Goal: Task Accomplishment & Management: Use online tool/utility

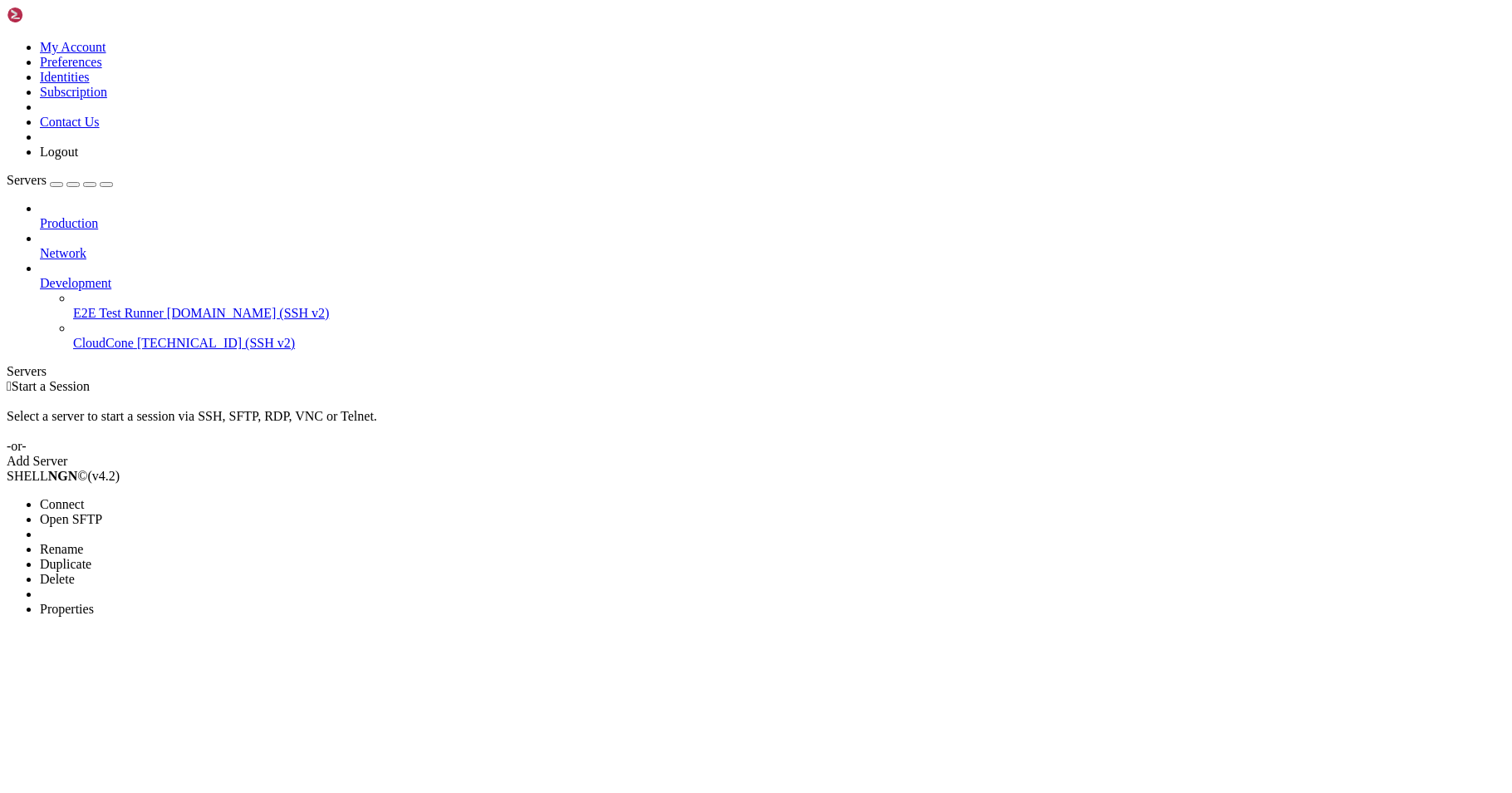
click at [94, 602] on span "Properties" at bounding box center [67, 609] width 54 height 14
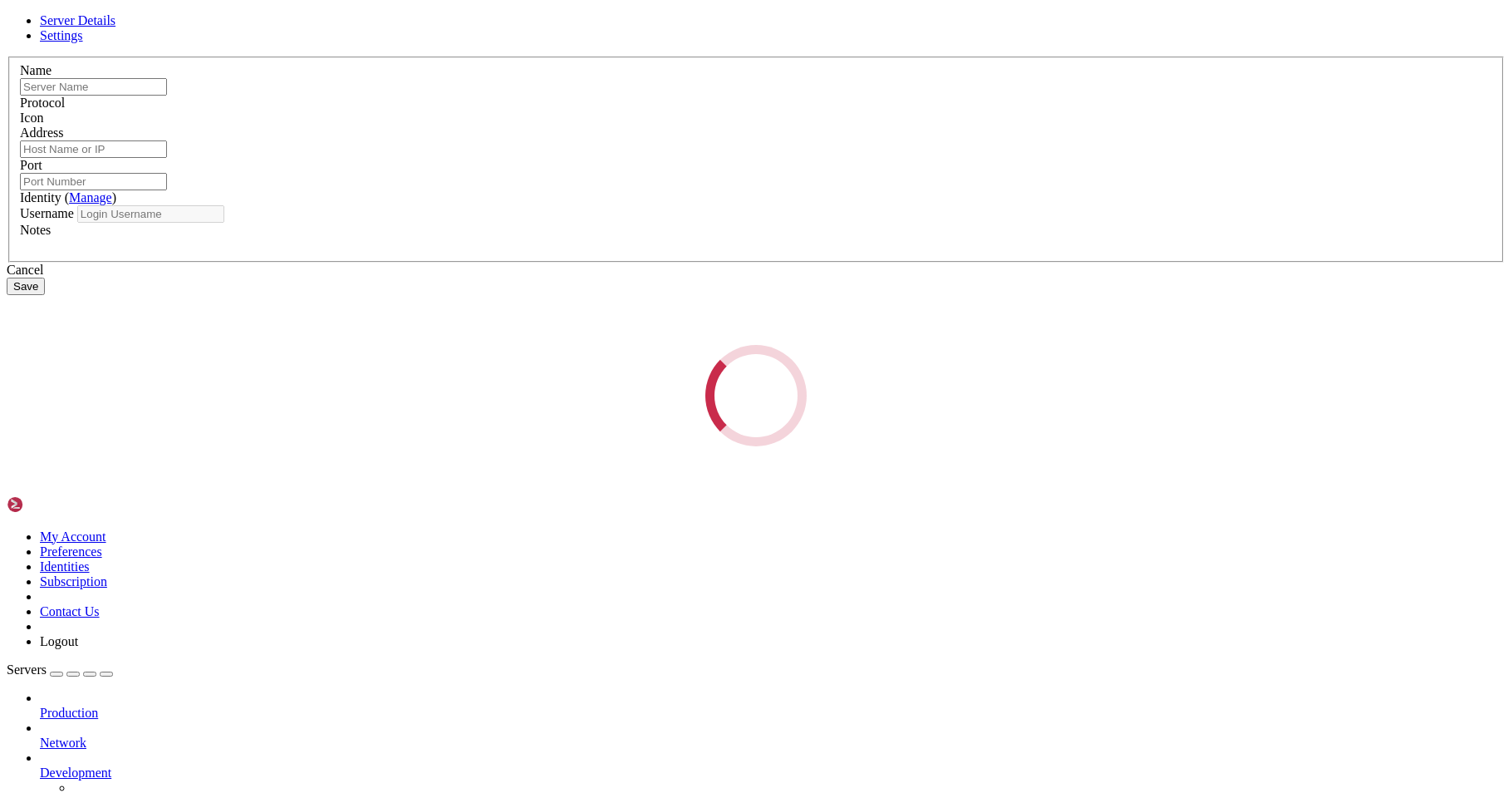
type input "CloudCone"
type input "[TECHNICAL_ID]"
type input "22"
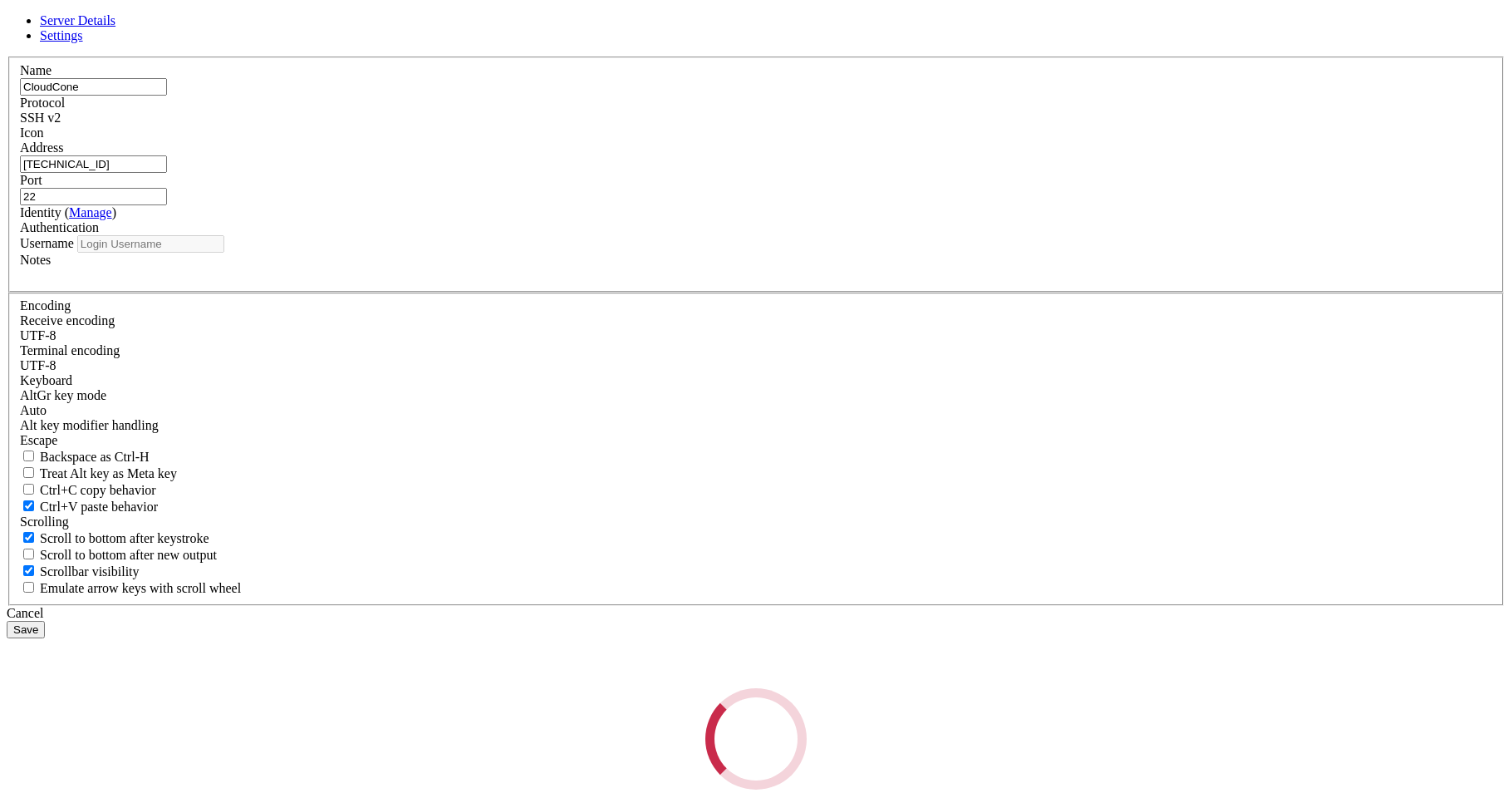
type input "root"
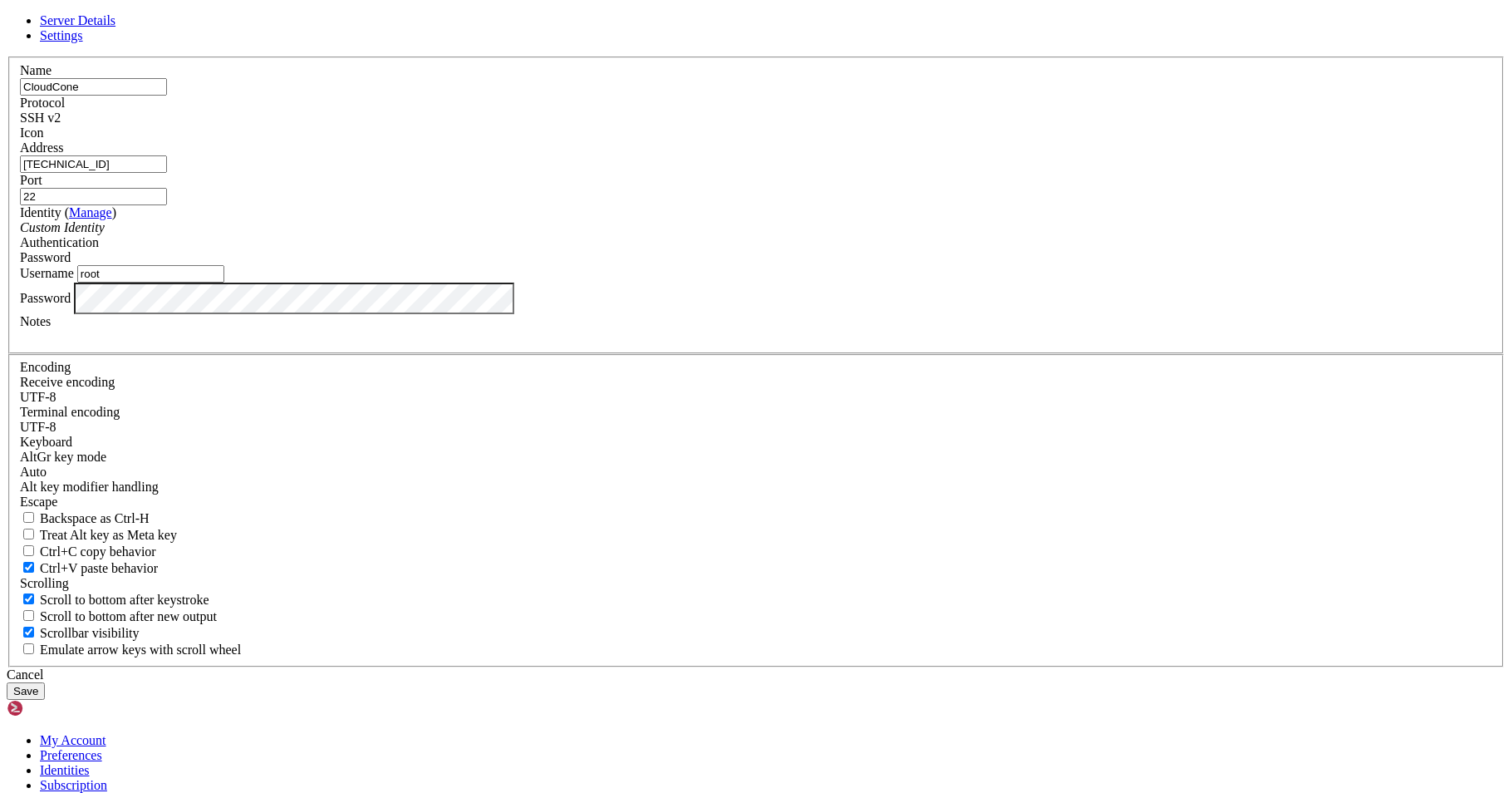
click at [45, 683] on button "Save" at bounding box center [25, 691] width 38 height 17
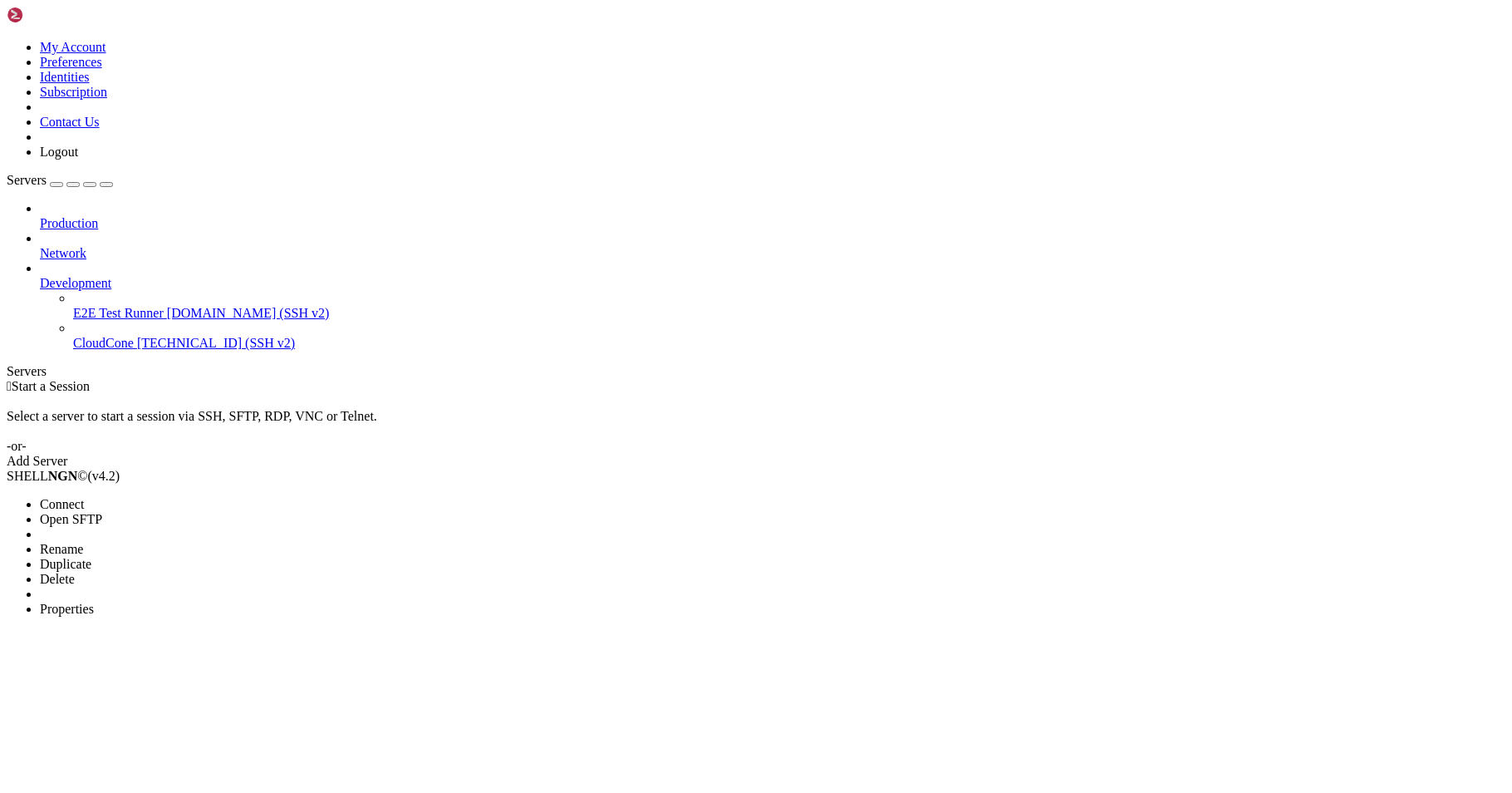
click at [84, 497] on span "Connect" at bounding box center [61, 504] width 44 height 14
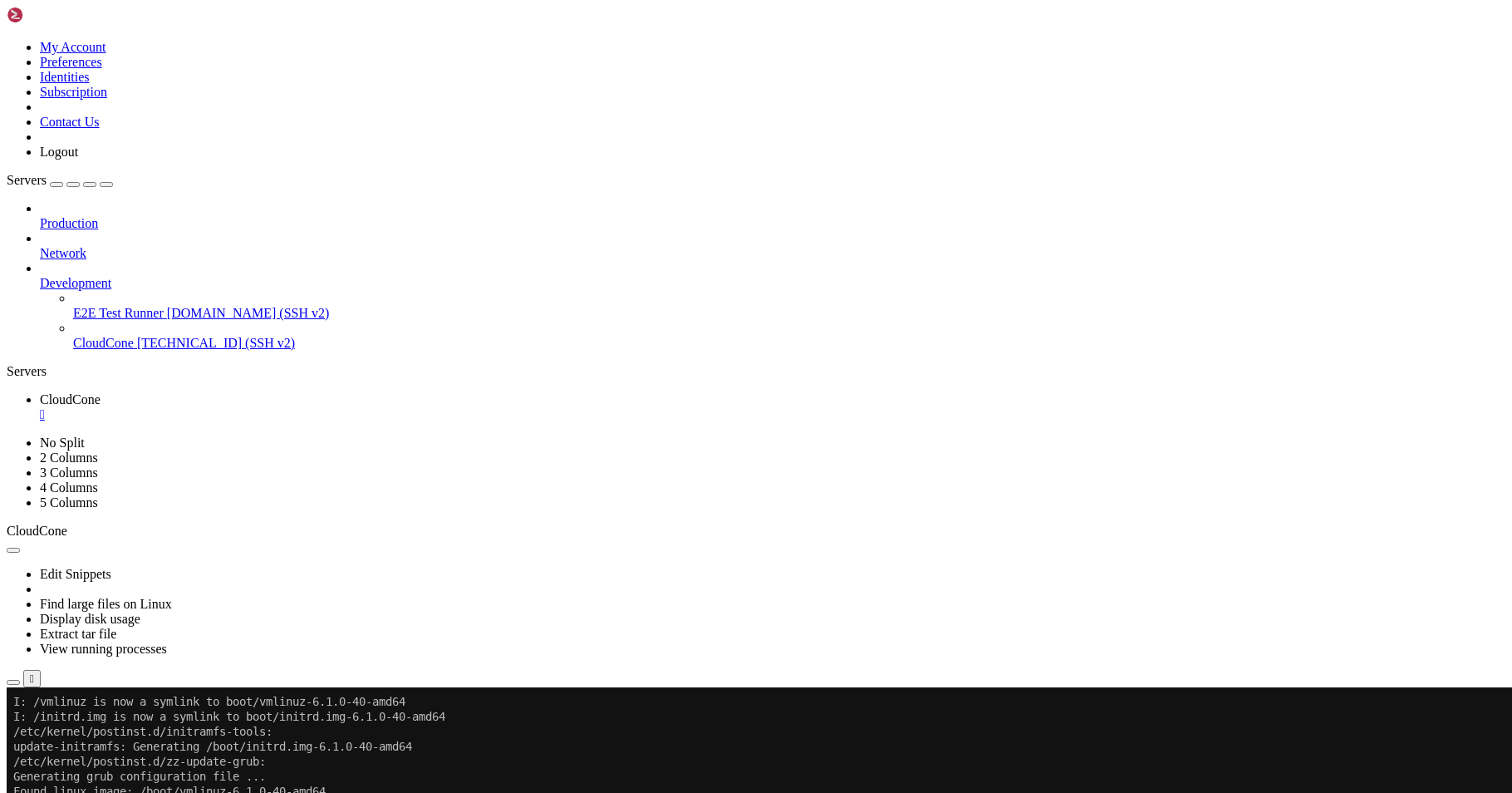
scroll to position [6792, 0]
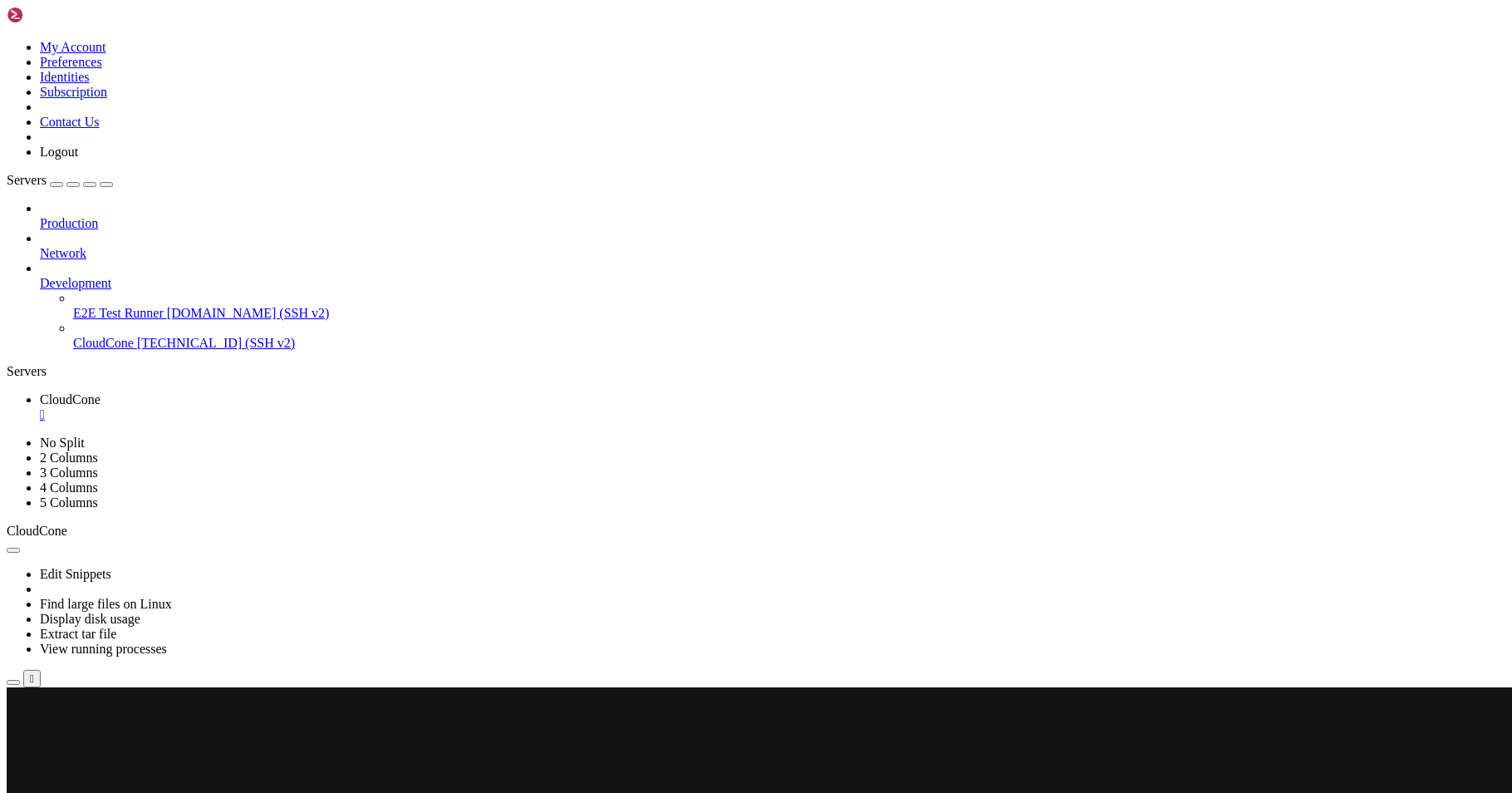
scroll to position [0, 0]
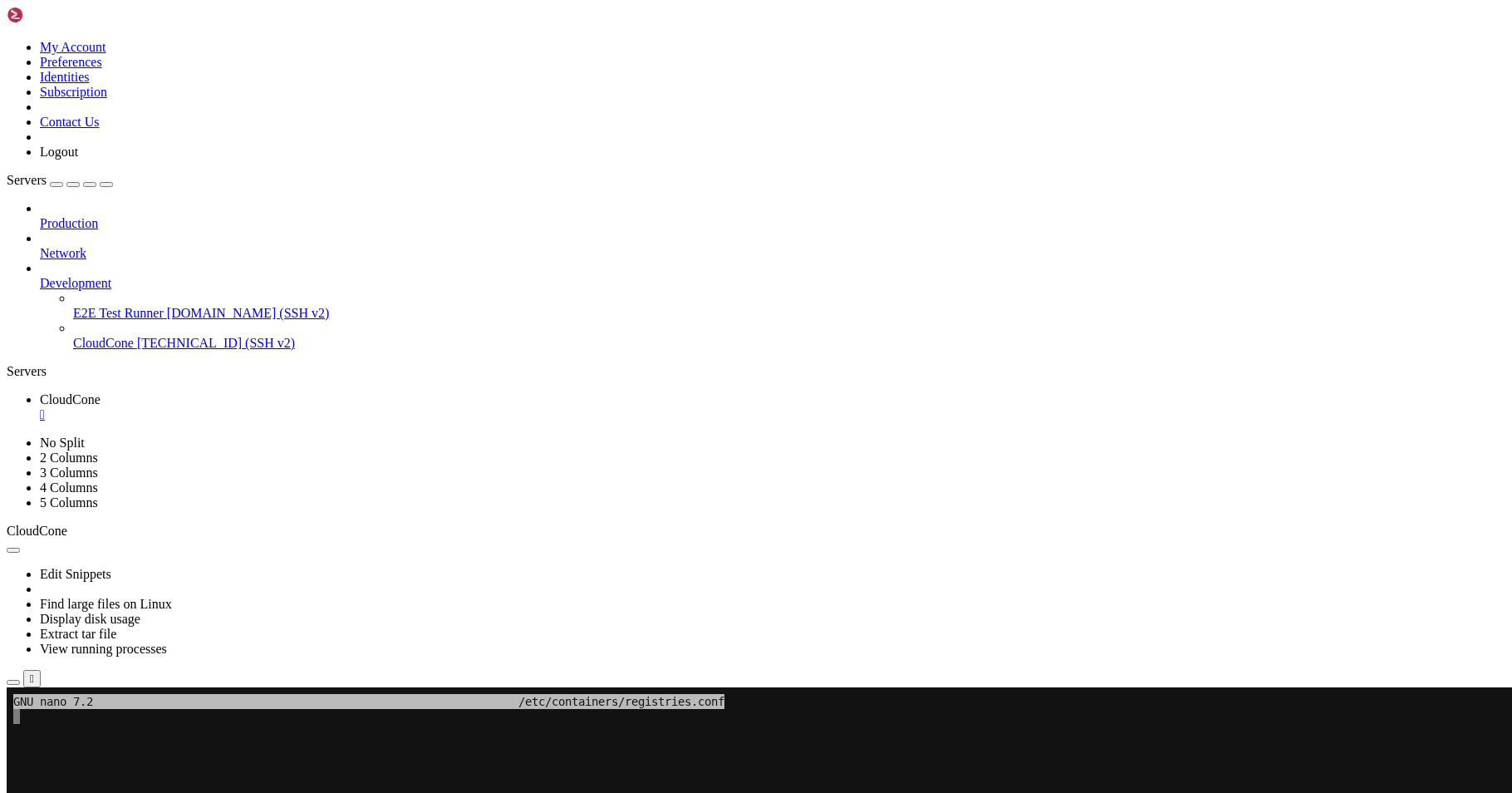
drag, startPoint x: 249, startPoint y: 800, endPoint x: 90, endPoint y: 881, distance: 178.4
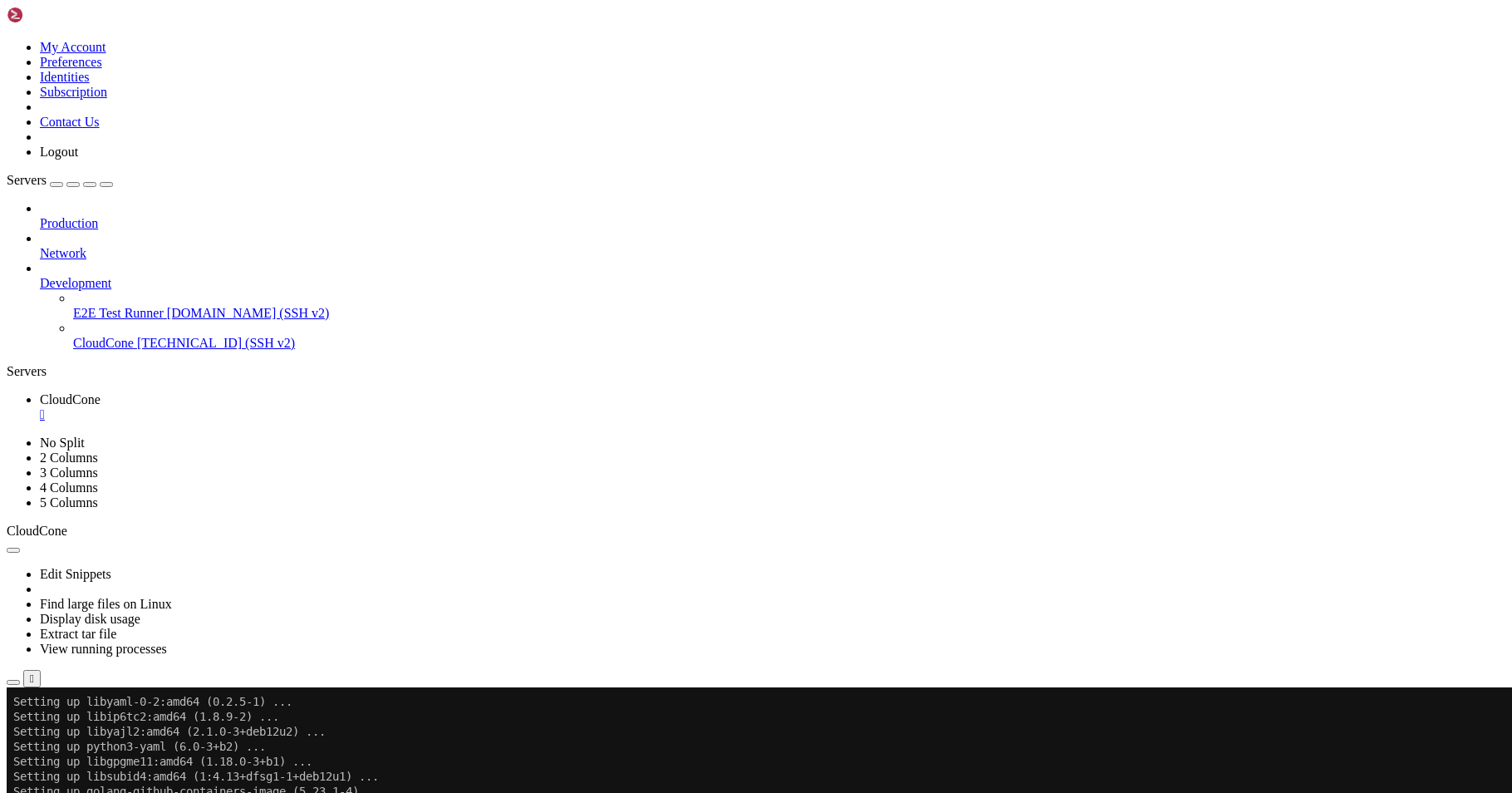
scroll to position [1885, 0]
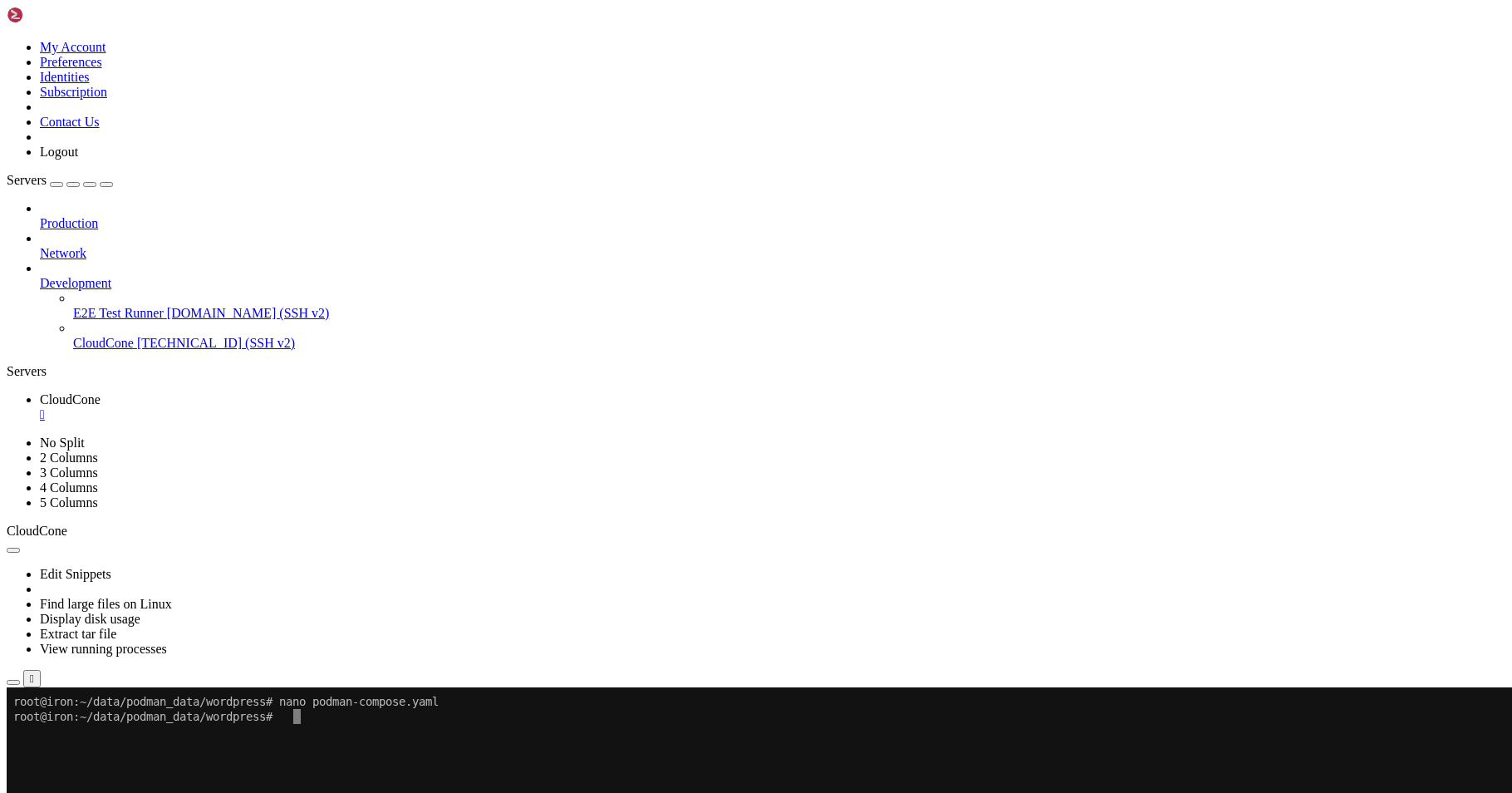
click at [14, 683] on icon "button" at bounding box center [14, 683] width 0 height 0
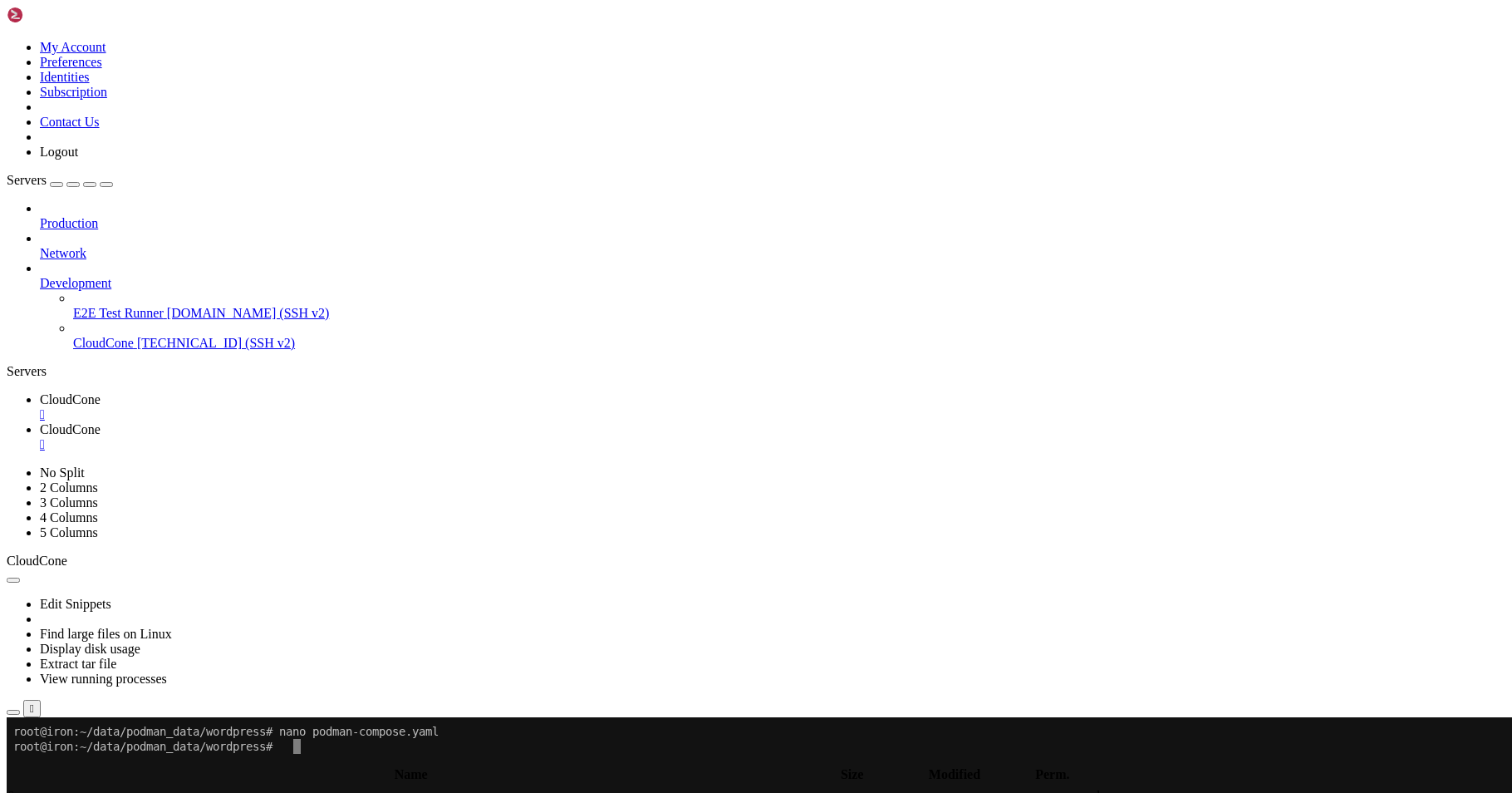
click at [286, 392] on link "CloudCone " at bounding box center [772, 406] width 1465 height 30
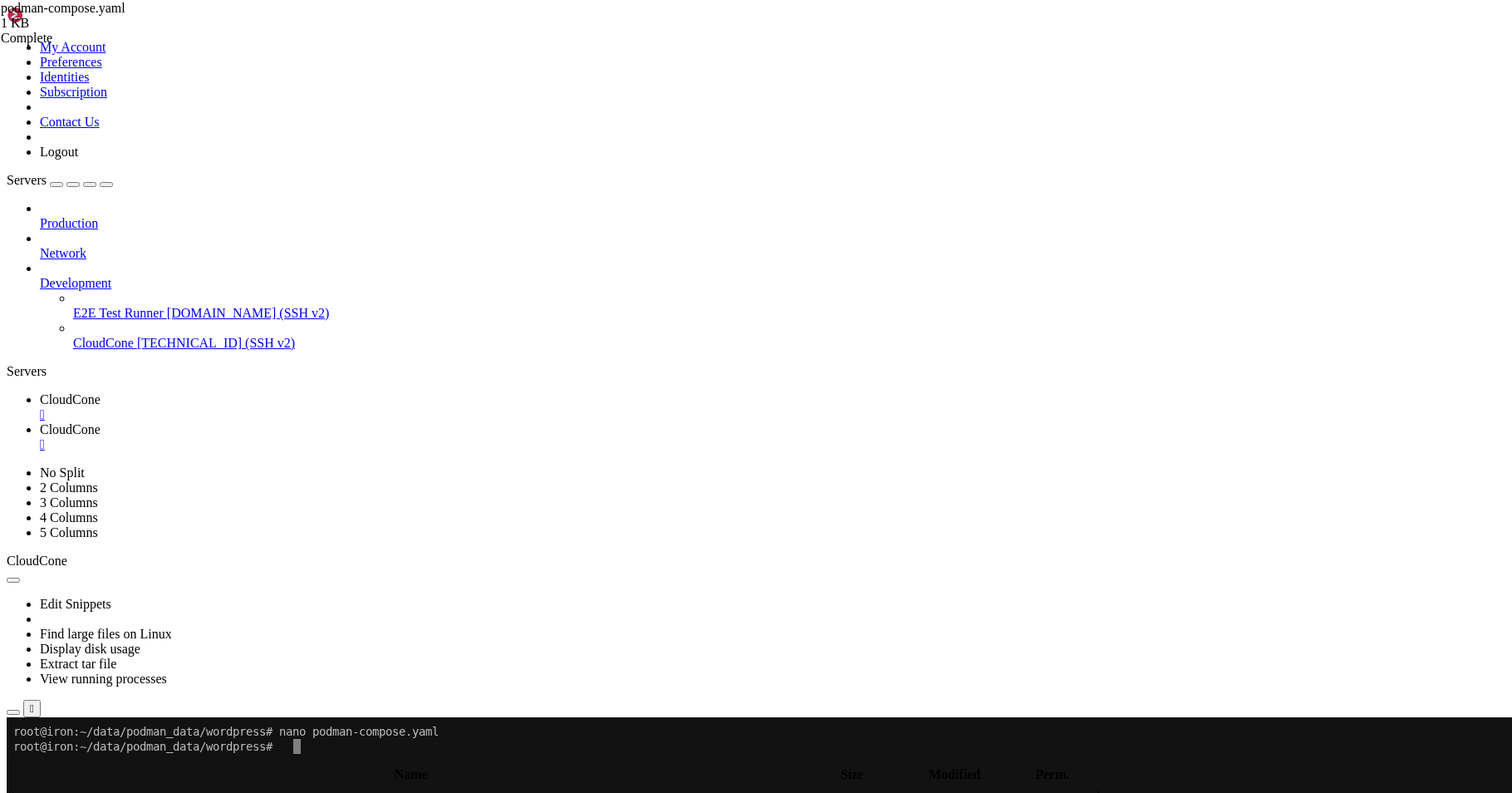
click at [270, 788] on x-row at bounding box center [657, 791] width 1287 height 15
click at [100, 422] on span "CloudCone" at bounding box center [70, 429] width 60 height 14
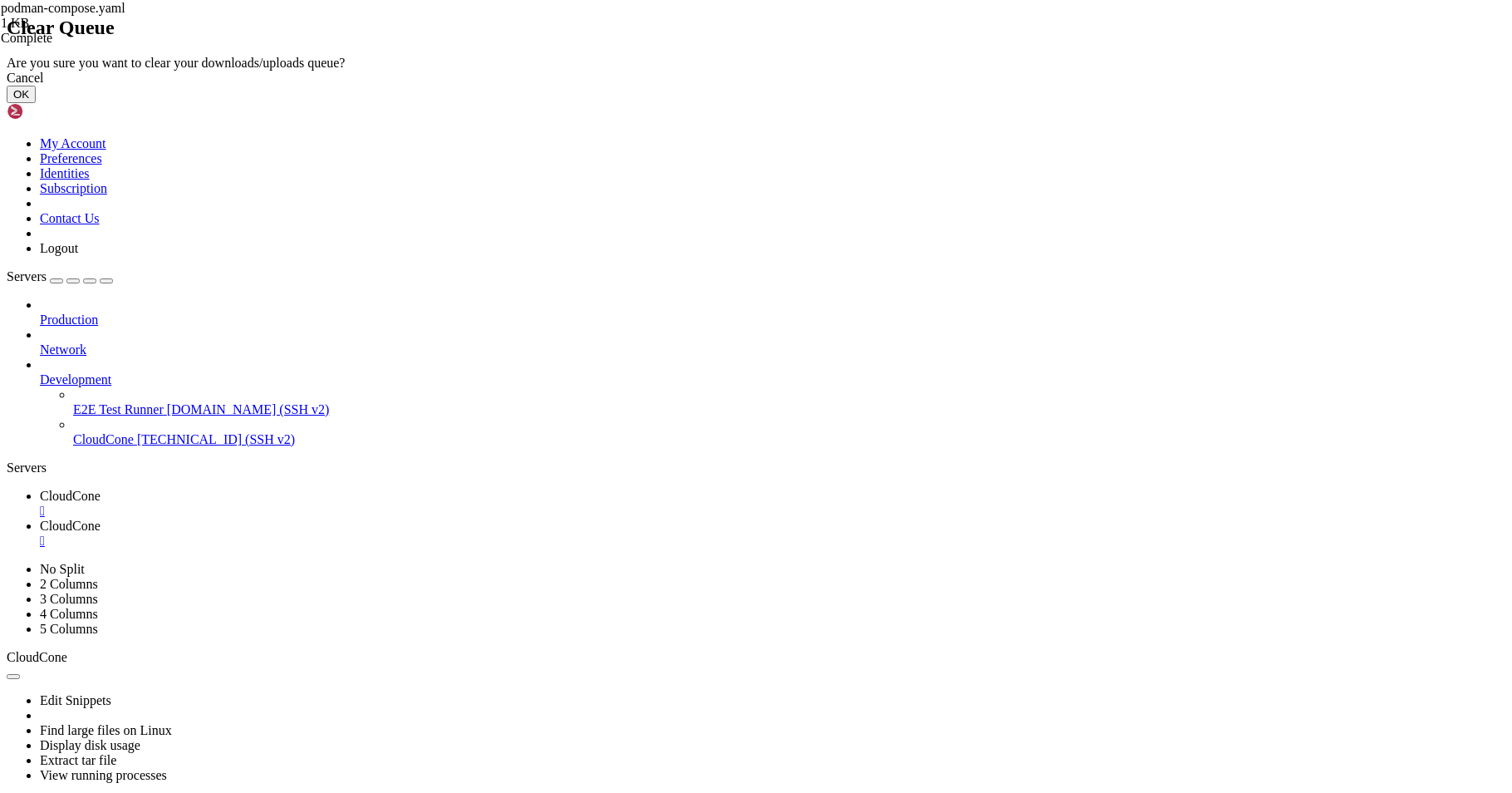
click at [36, 103] on button "OK" at bounding box center [21, 94] width 29 height 17
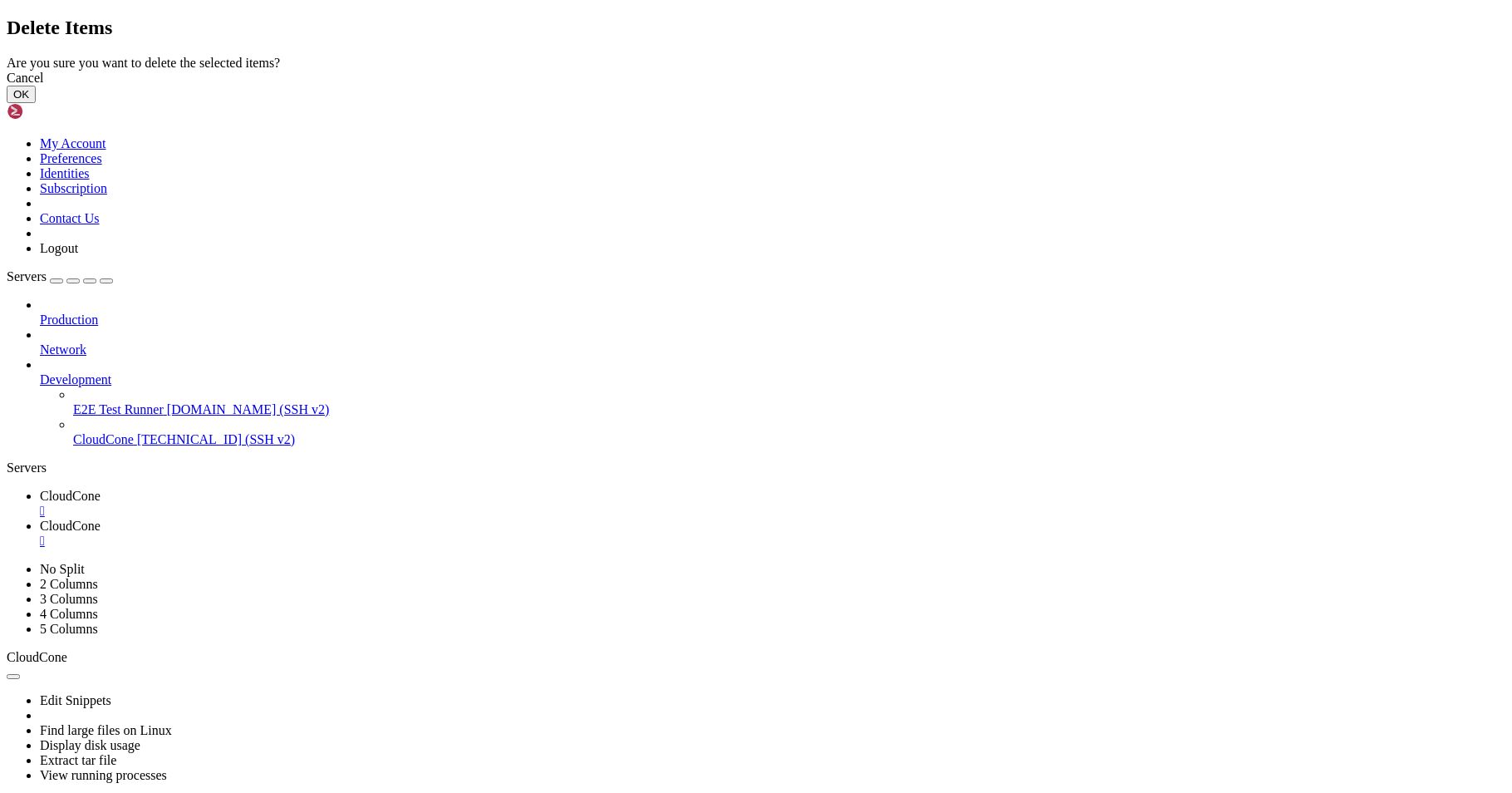
click at [36, 103] on button "OK" at bounding box center [21, 94] width 29 height 17
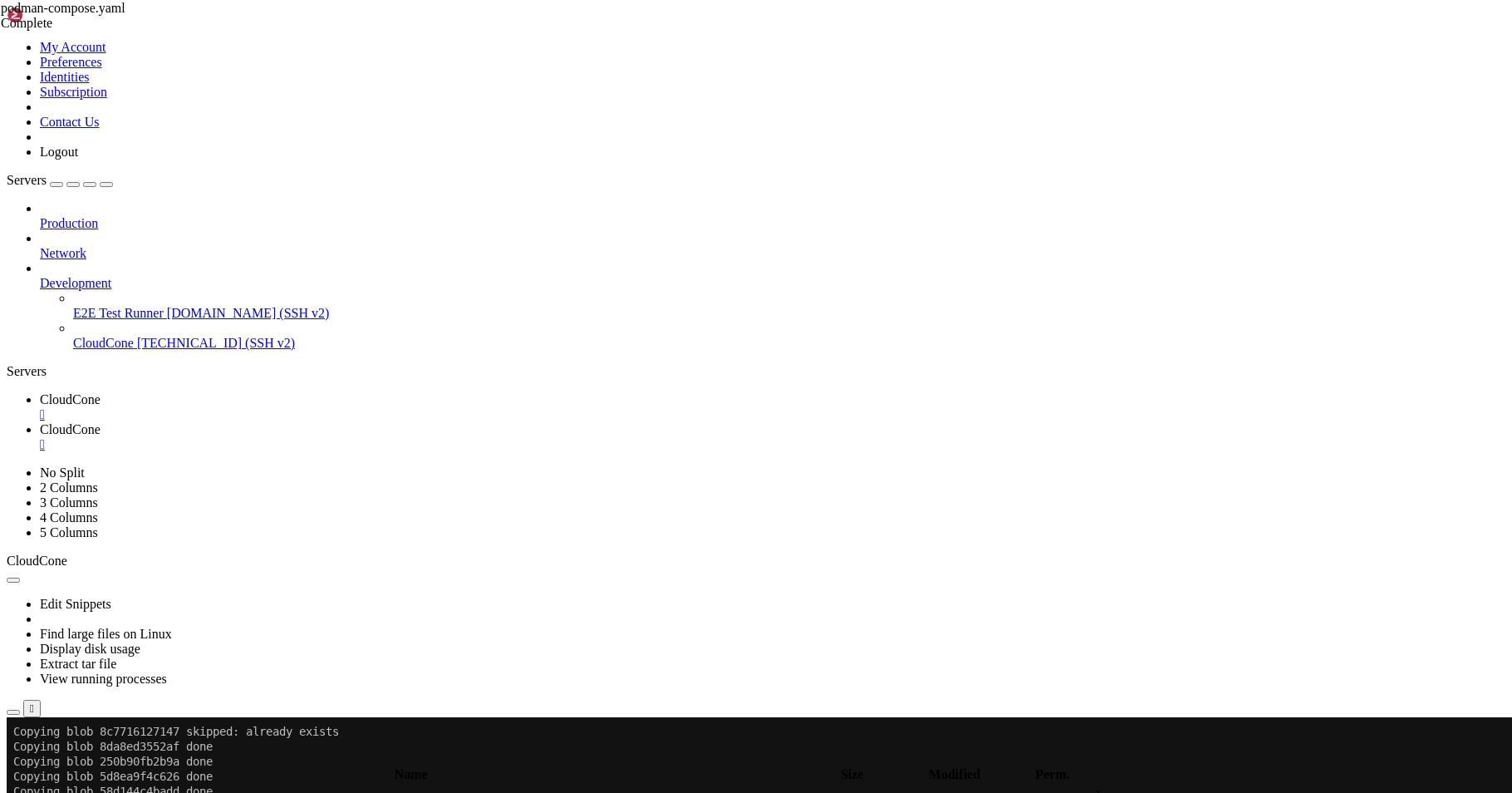
click at [171, 747] on input "/root/data/podman_data/wordpress/nginx.conf" at bounding box center [97, 755] width 147 height 17
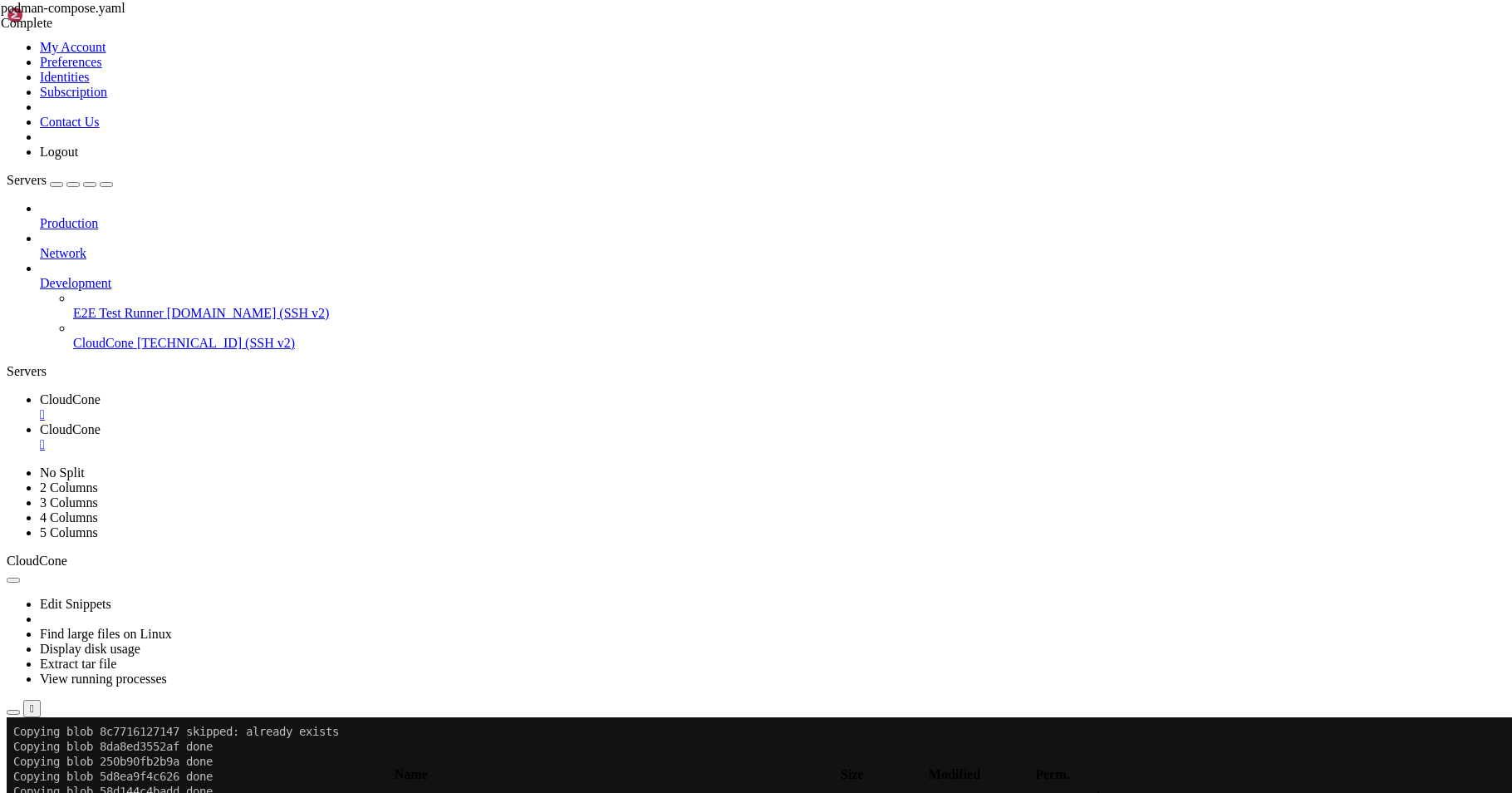
click at [171, 747] on input "/root/data/podman_data/wordpress/nginx.conf" at bounding box center [97, 755] width 147 height 17
click at [14, 760] on icon "button" at bounding box center [14, 760] width 0 height 0
type input "/root/data/podman_data/wordpress"
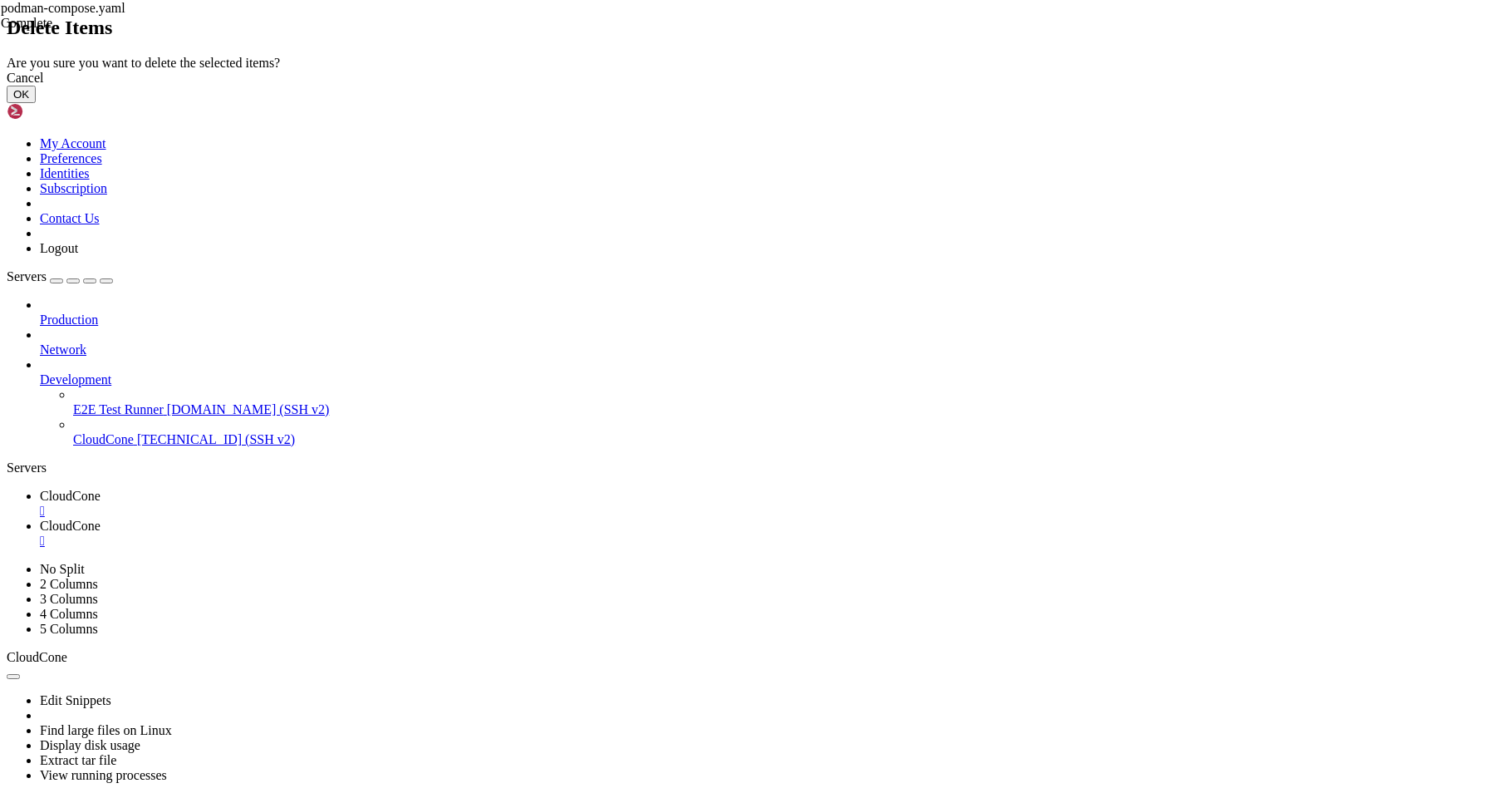
click at [36, 103] on button "OK" at bounding box center [21, 94] width 29 height 17
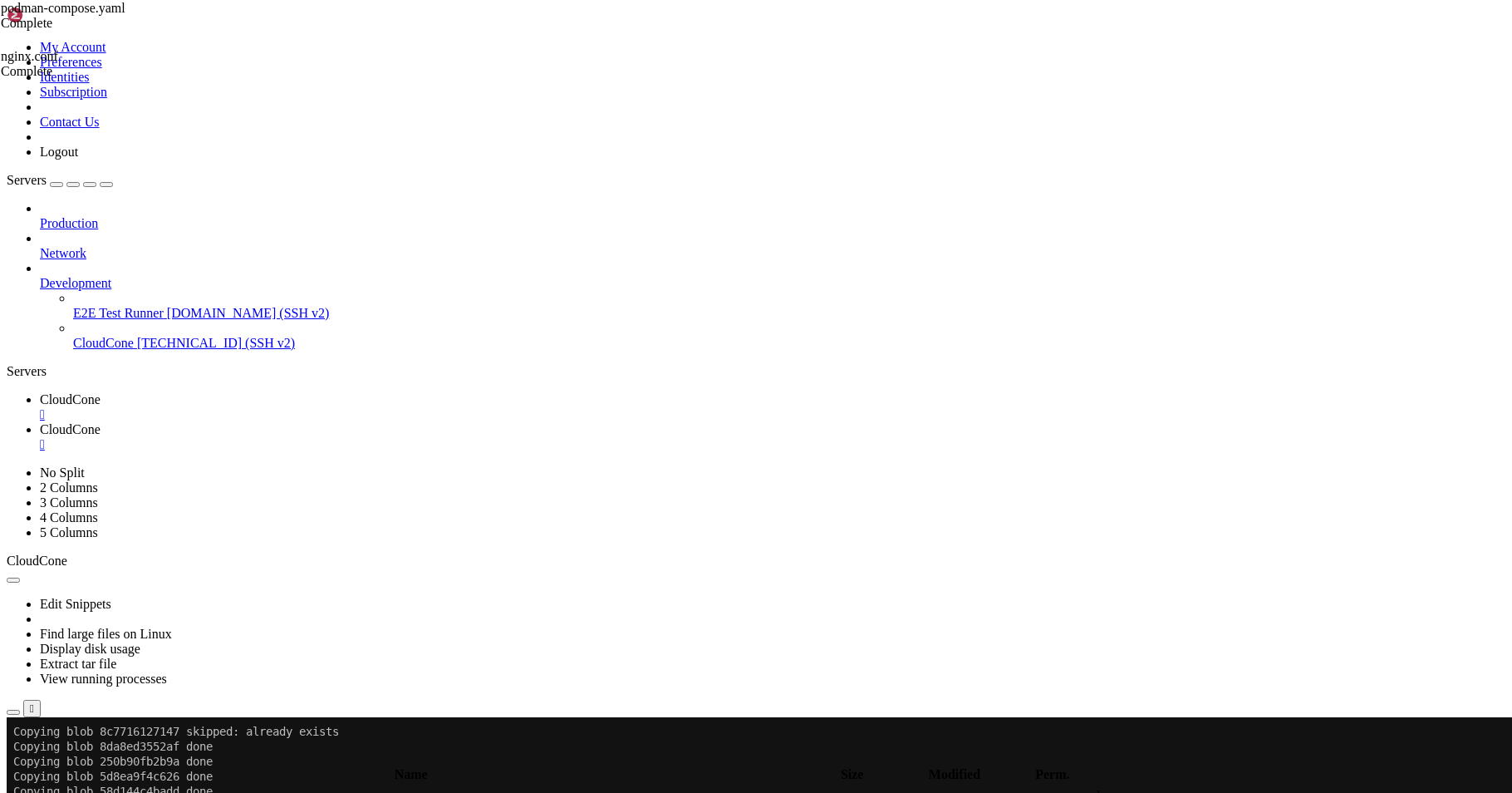
click at [100, 392] on span "CloudCone" at bounding box center [70, 399] width 60 height 14
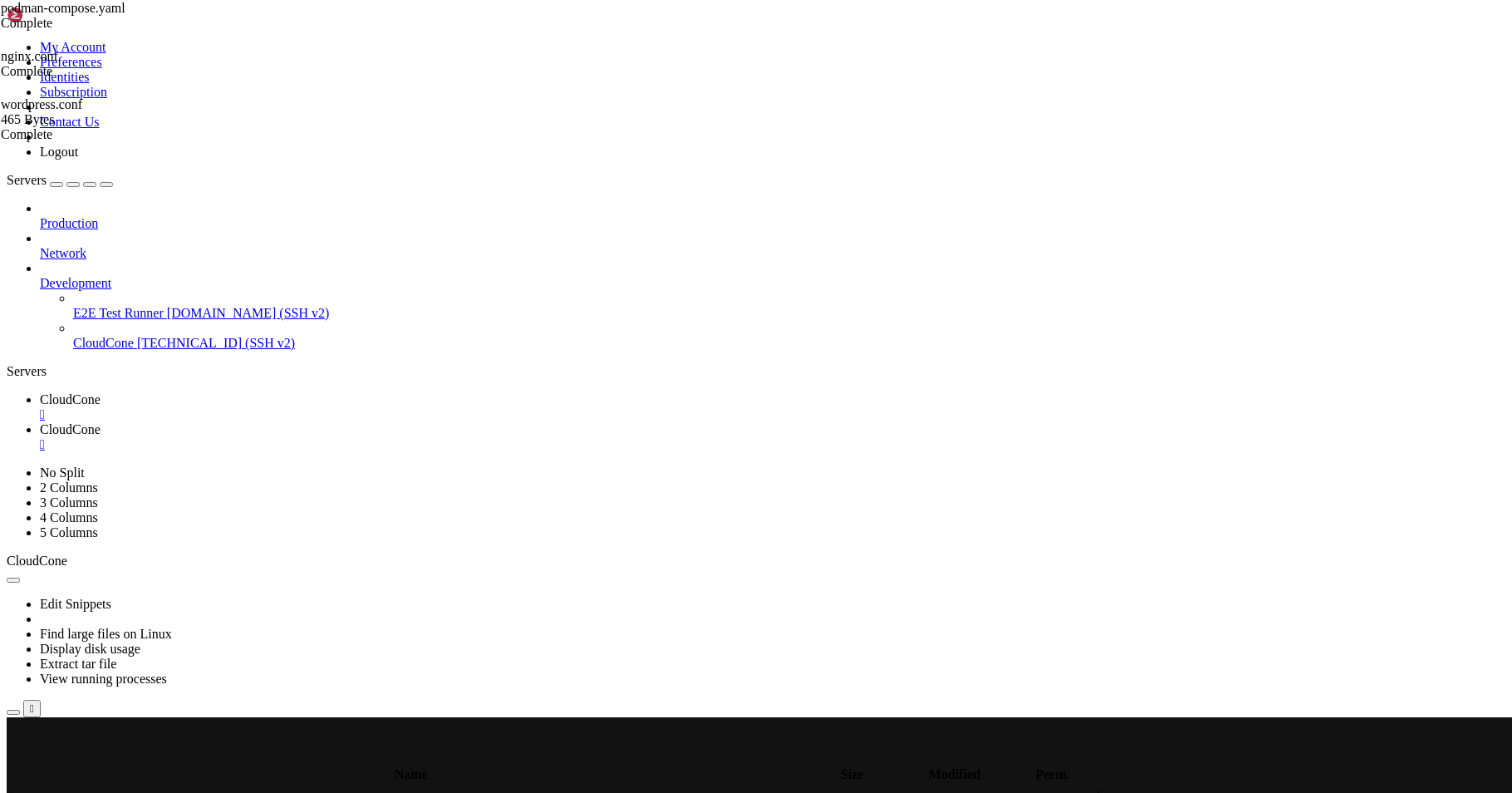
scroll to position [0, 0]
click at [385, 422] on link "CloudCone " at bounding box center [772, 436] width 1465 height 30
click at [181, 760] on div "submit" at bounding box center [181, 760] width 0 height 0
click at [276, 392] on link "CloudCone " at bounding box center [772, 406] width 1465 height 30
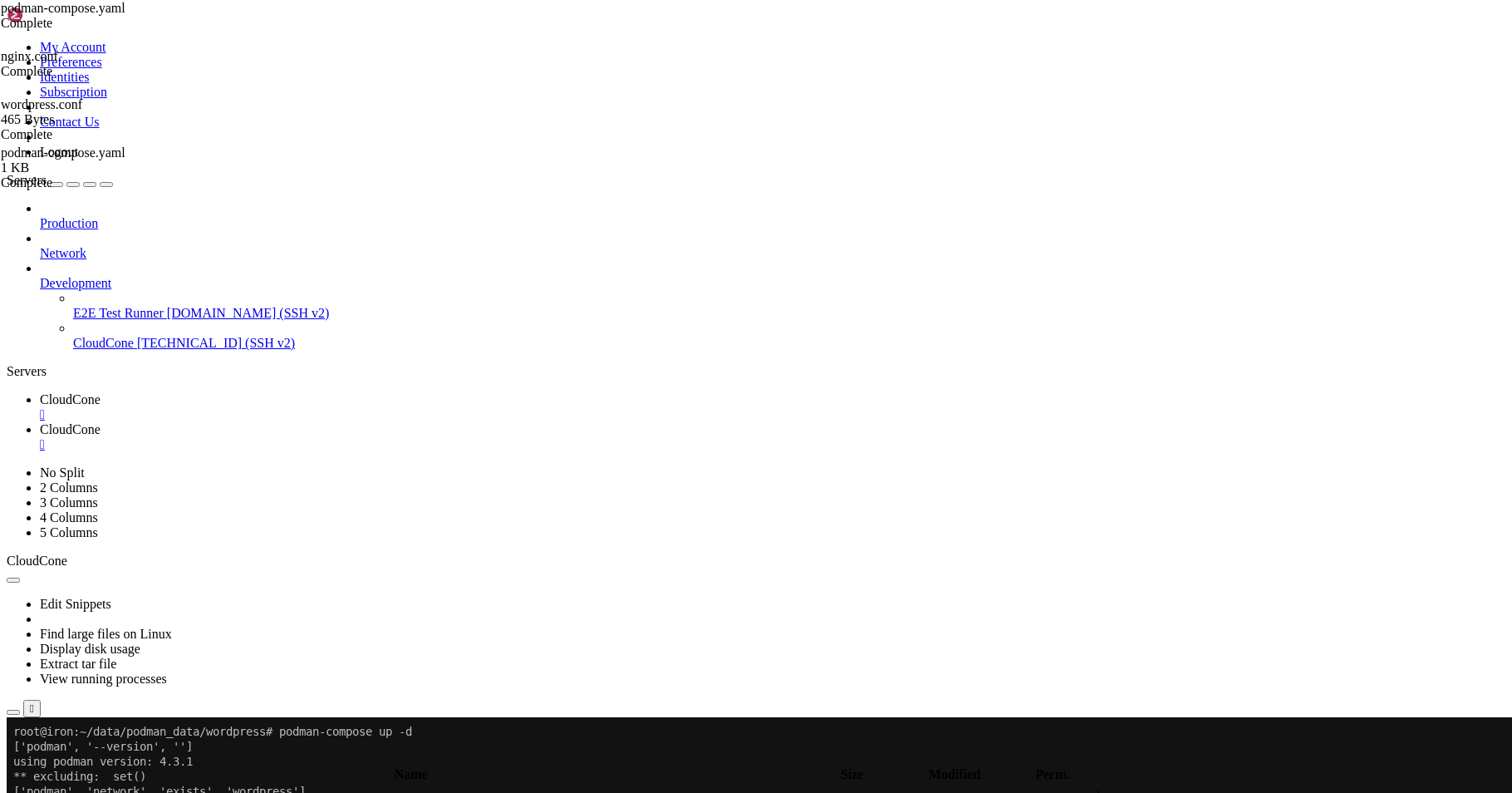
click at [355, 422] on link "CloudCone " at bounding box center [772, 436] width 1465 height 30
click at [181, 760] on div "submit" at bounding box center [181, 760] width 0 height 0
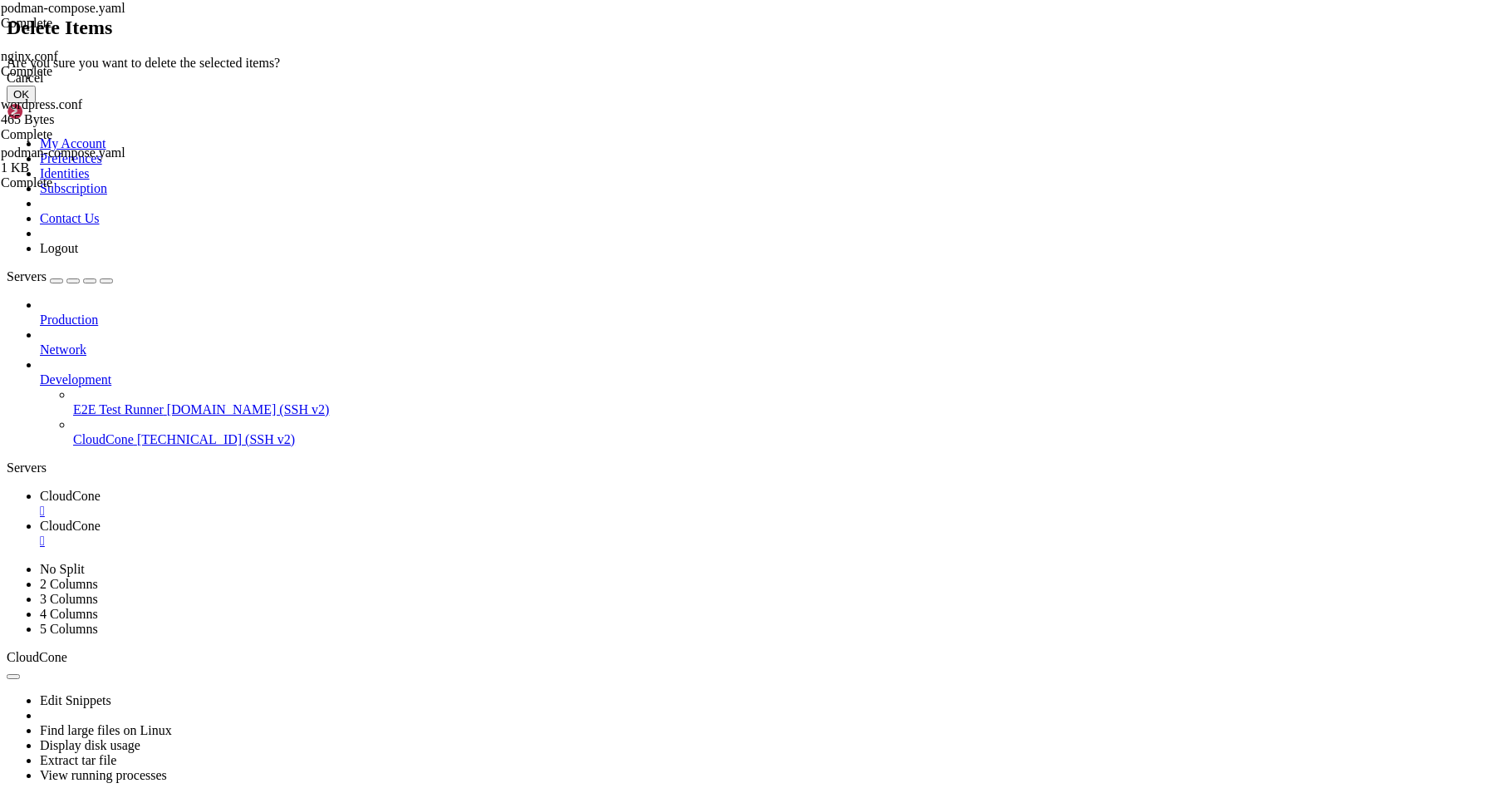
click at [36, 103] on button "OK" at bounding box center [21, 94] width 29 height 17
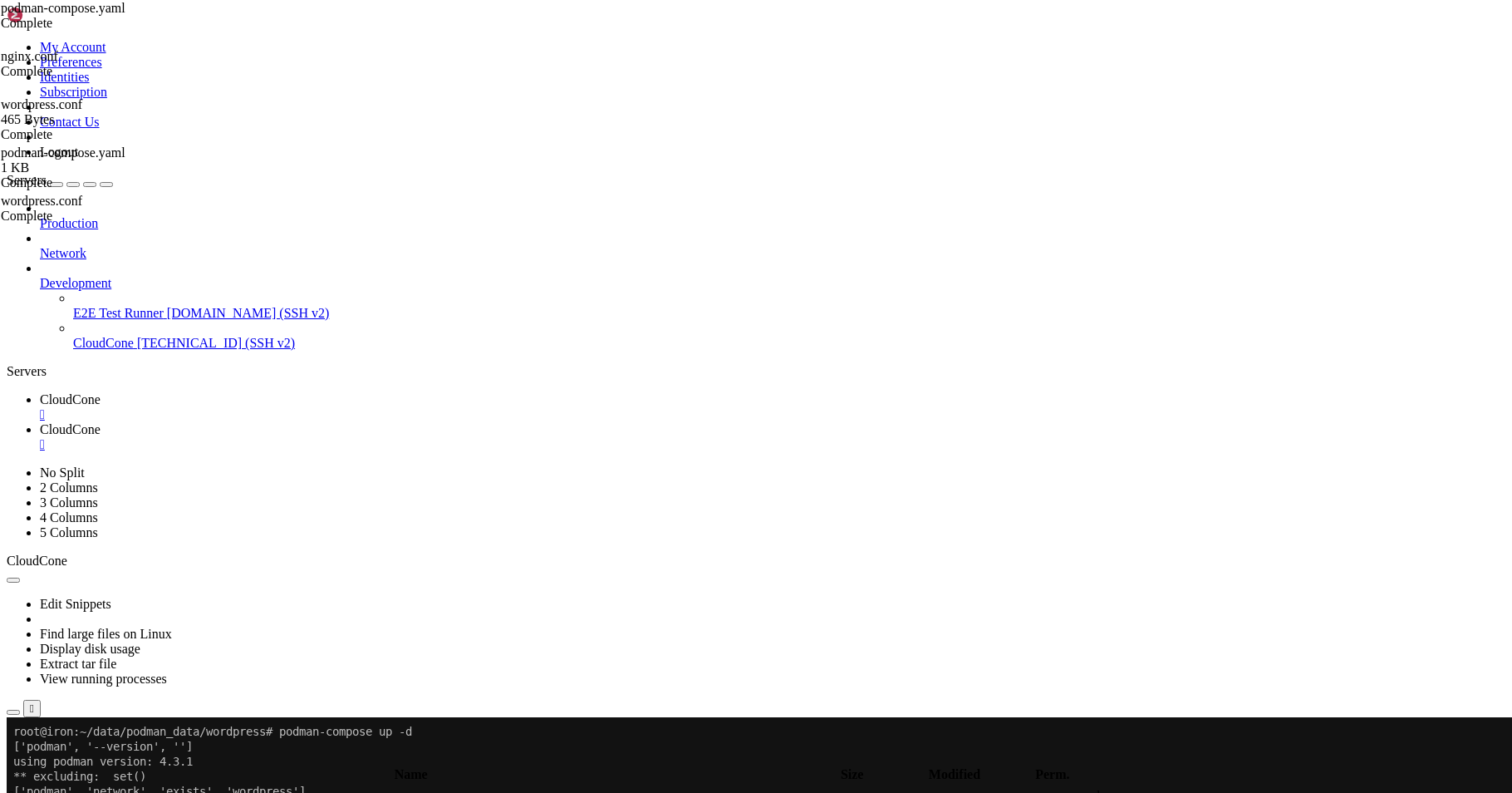
click at [104, 336] on span "CloudCone" at bounding box center [103, 343] width 60 height 14
click at [100, 392] on span "CloudCone" at bounding box center [70, 399] width 60 height 14
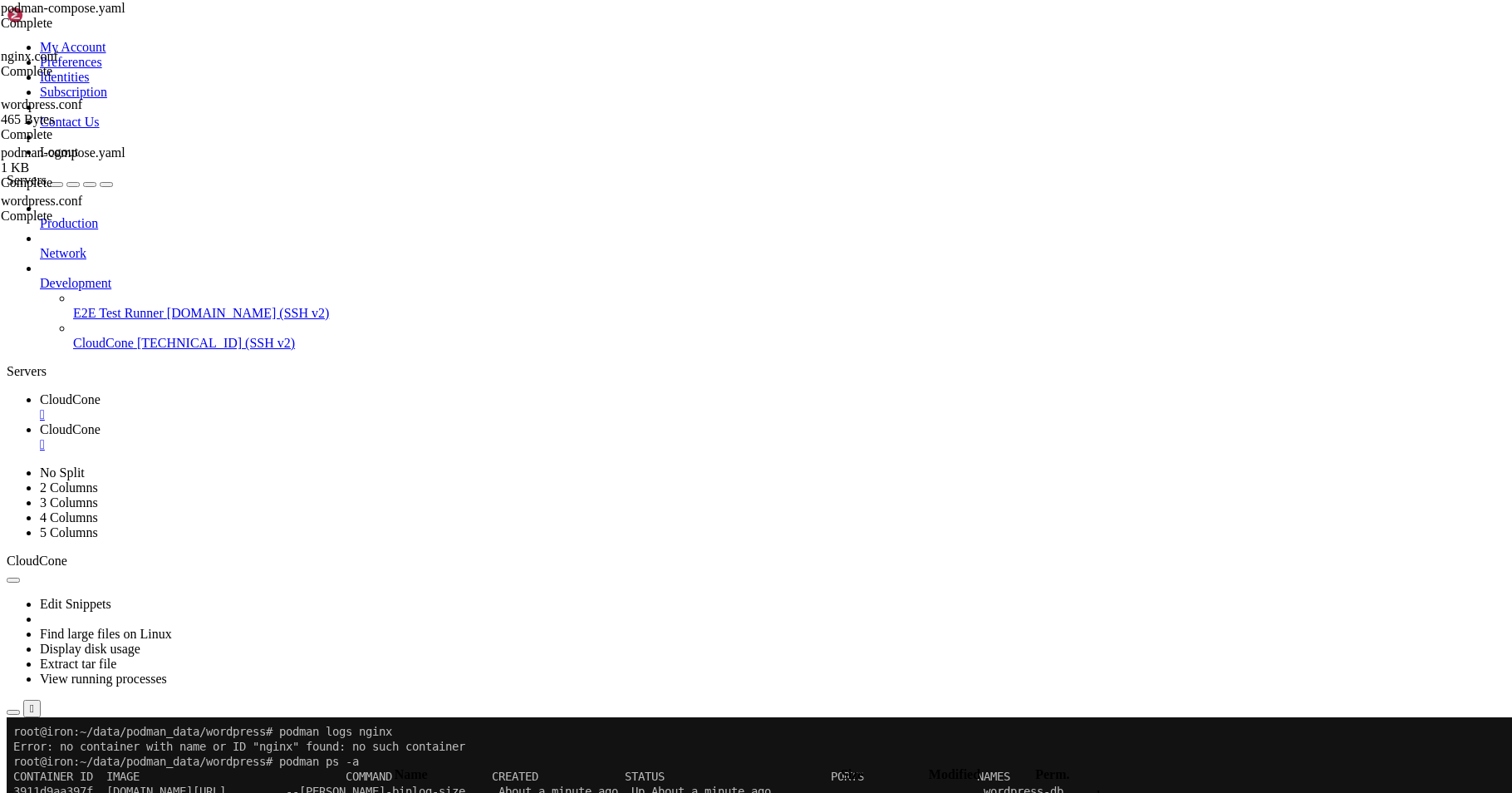
click at [402, 422] on link "CloudCone " at bounding box center [772, 436] width 1465 height 30
click at [171, 747] on input "/root/data/podman_data/wordpress/nginx/default.conf" at bounding box center [97, 755] width 147 height 17
click at [20, 757] on button "button" at bounding box center [13, 760] width 14 height 5
click at [14, 760] on icon "button" at bounding box center [14, 760] width 0 height 0
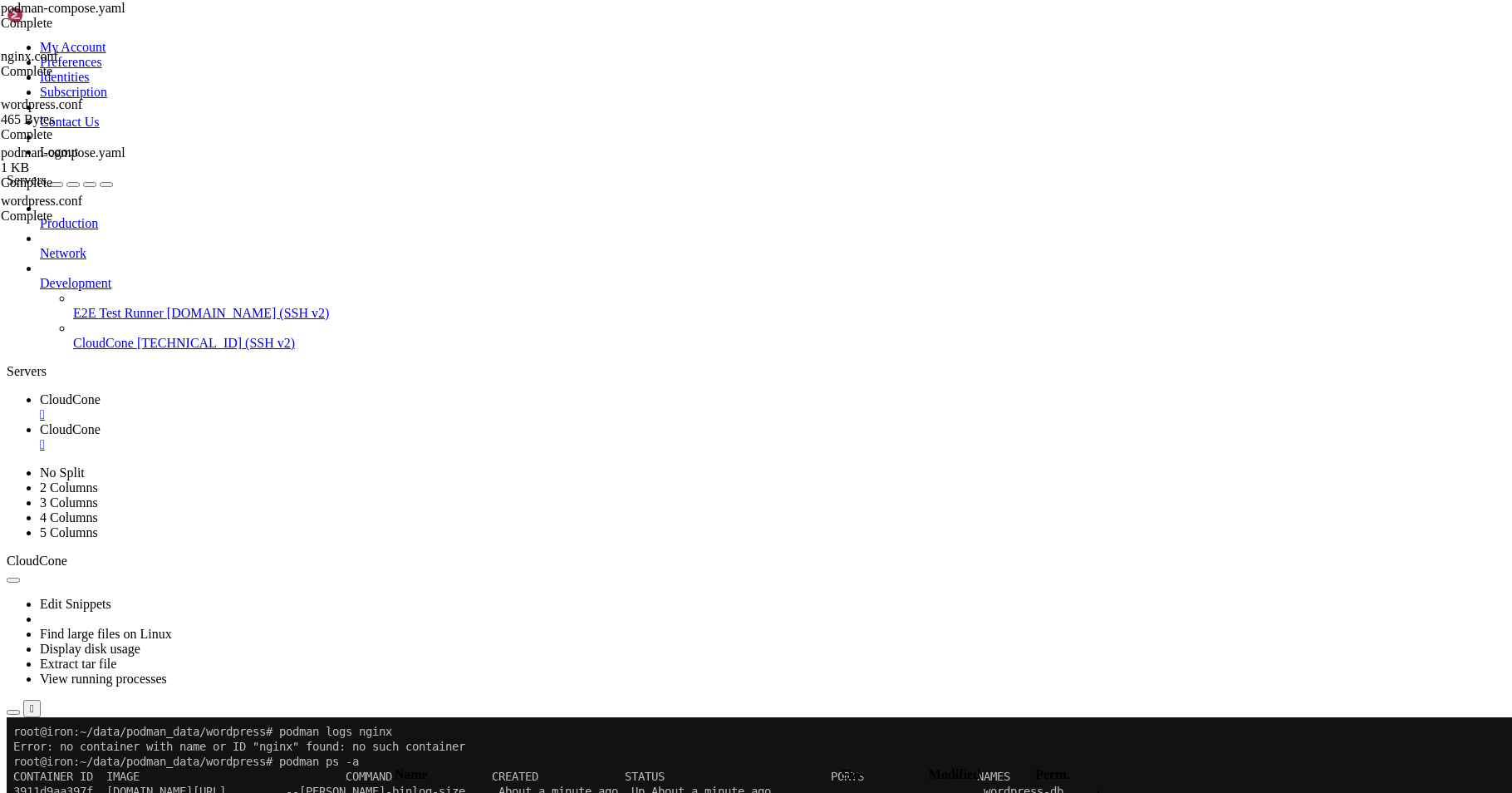
type input "/root/data/podman_data/wordpress"
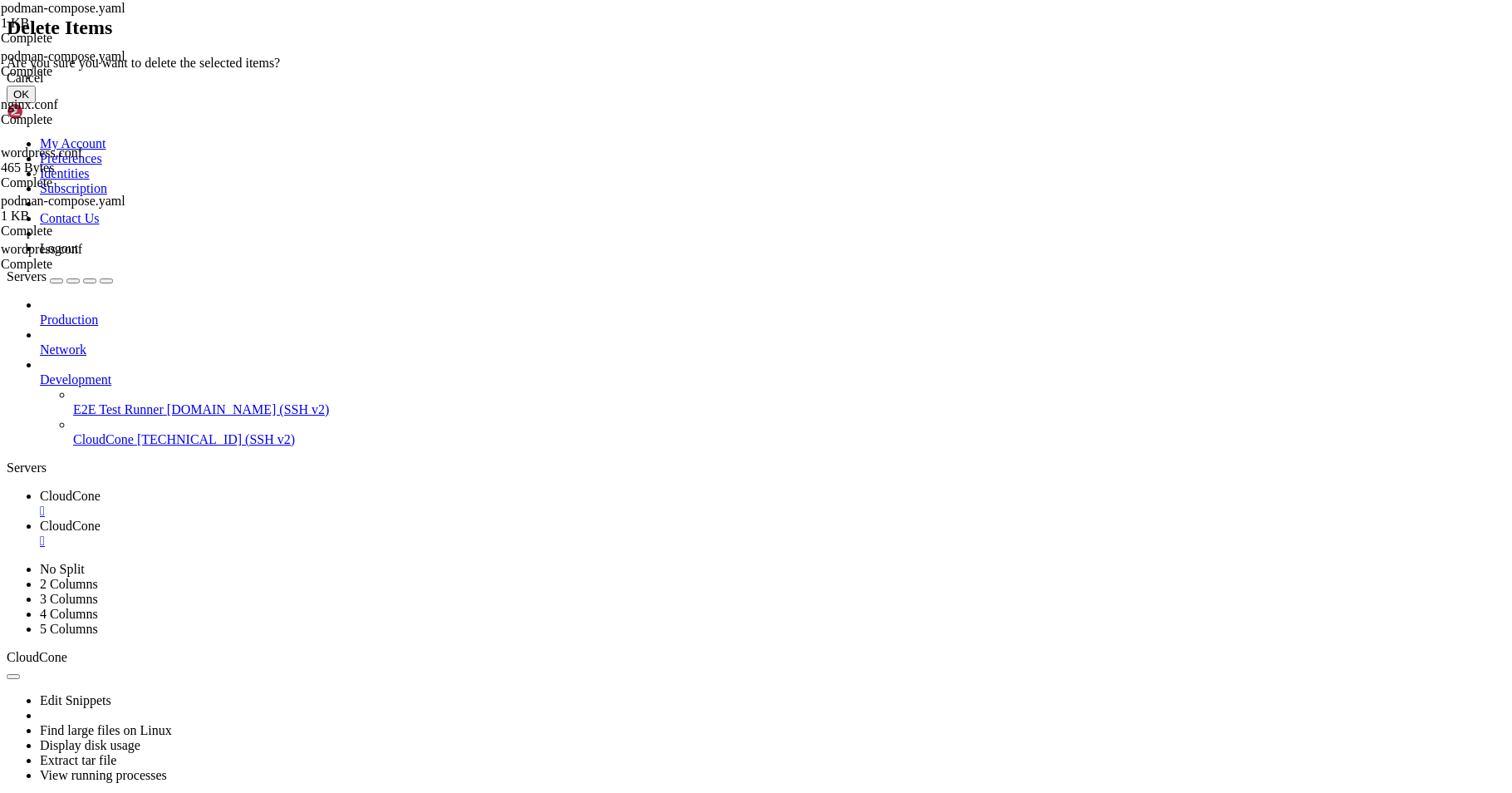
click at [373, 103] on div "Delete Items Are you sure you want to delete the selected items? Cancel OK" at bounding box center [756, 60] width 1498 height 87
click at [264, 34] on div "Delete Items Are you sure you want to delete the selected items? Cancel OK" at bounding box center [756, 60] width 1498 height 87
click at [877, 86] on div "Cancel" at bounding box center [756, 78] width 1498 height 15
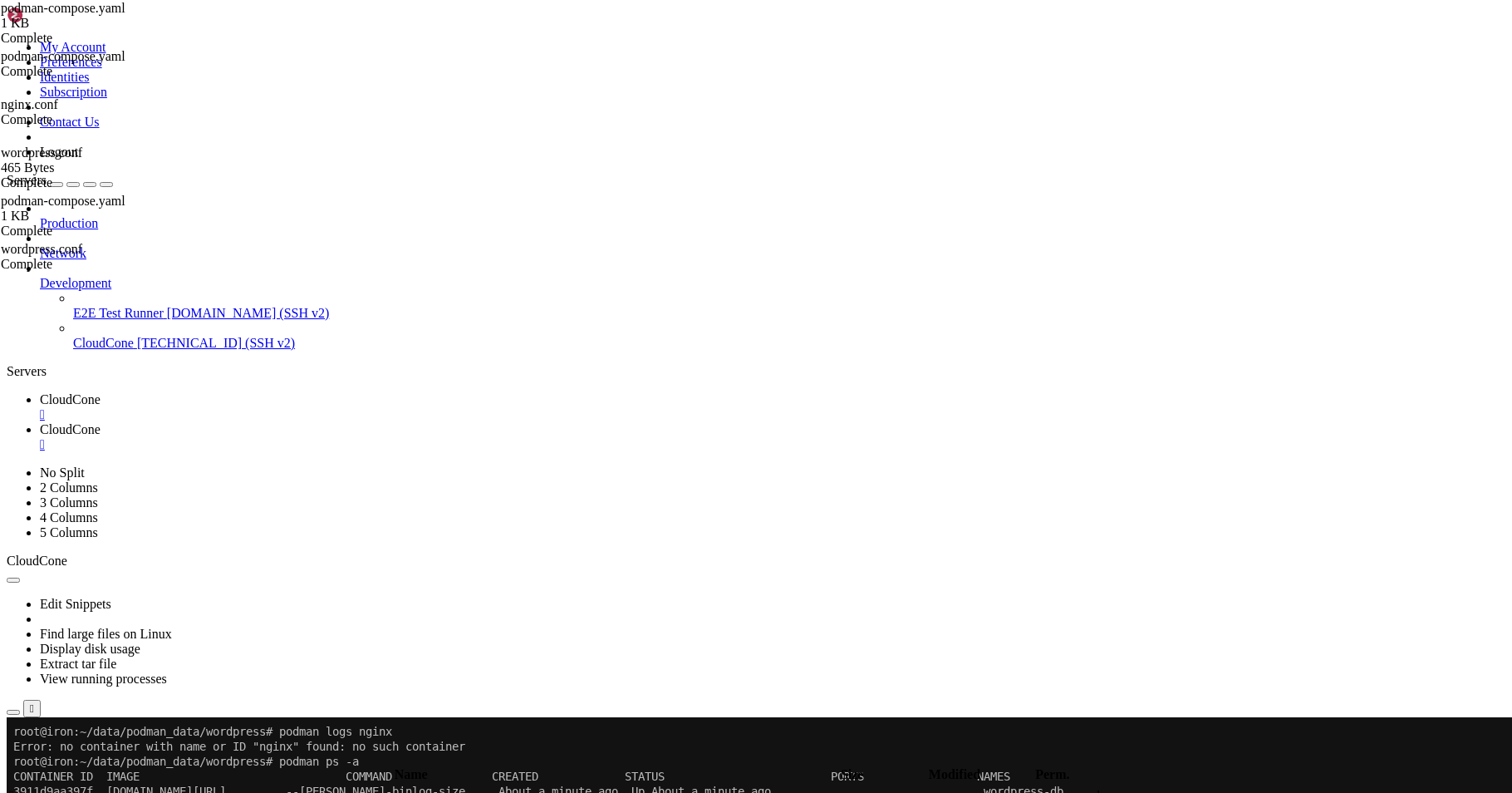
click at [100, 392] on span "CloudCone" at bounding box center [70, 399] width 60 height 14
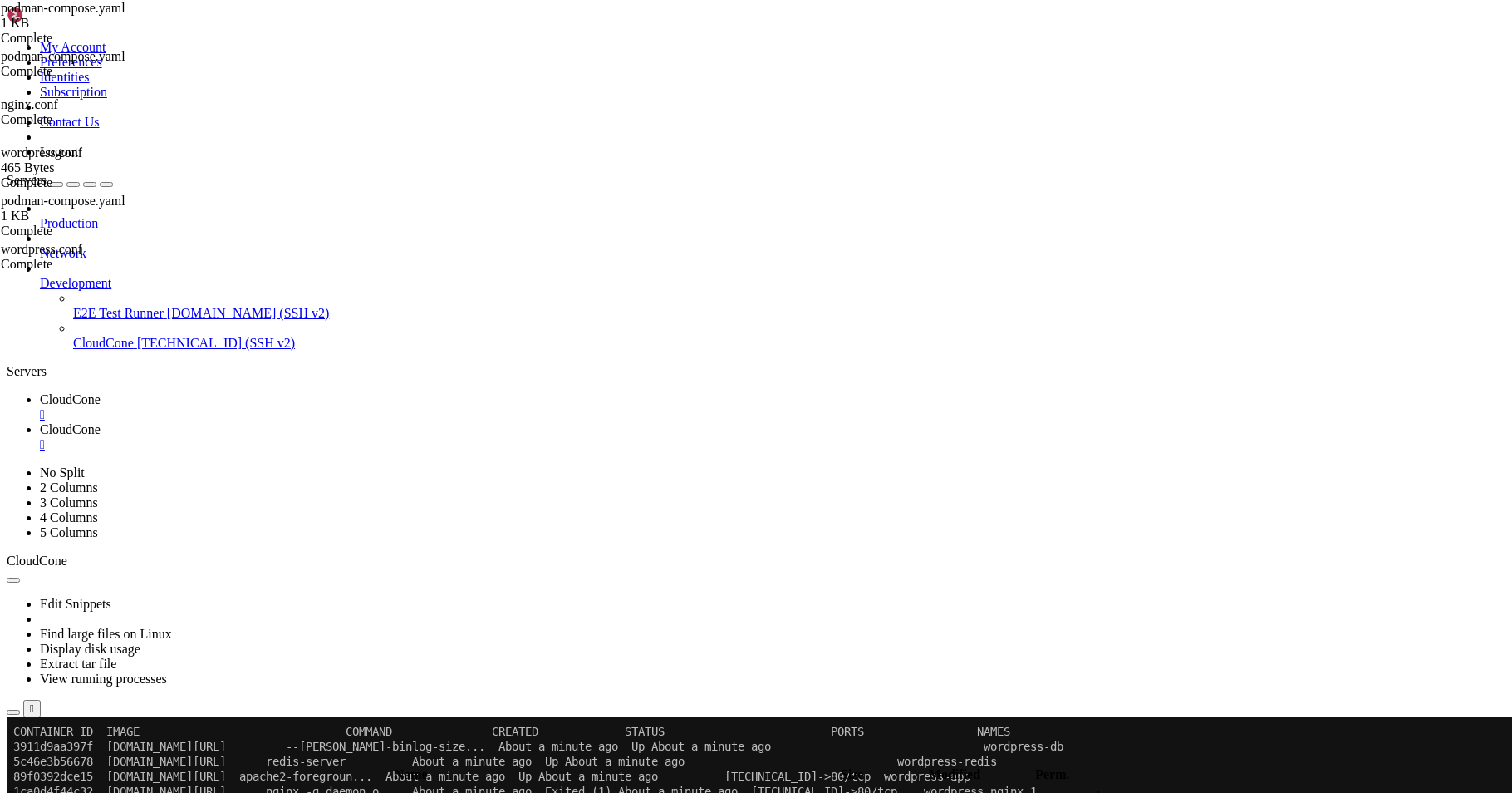
scroll to position [45, 0]
click at [100, 422] on span "CloudCone" at bounding box center [70, 429] width 60 height 14
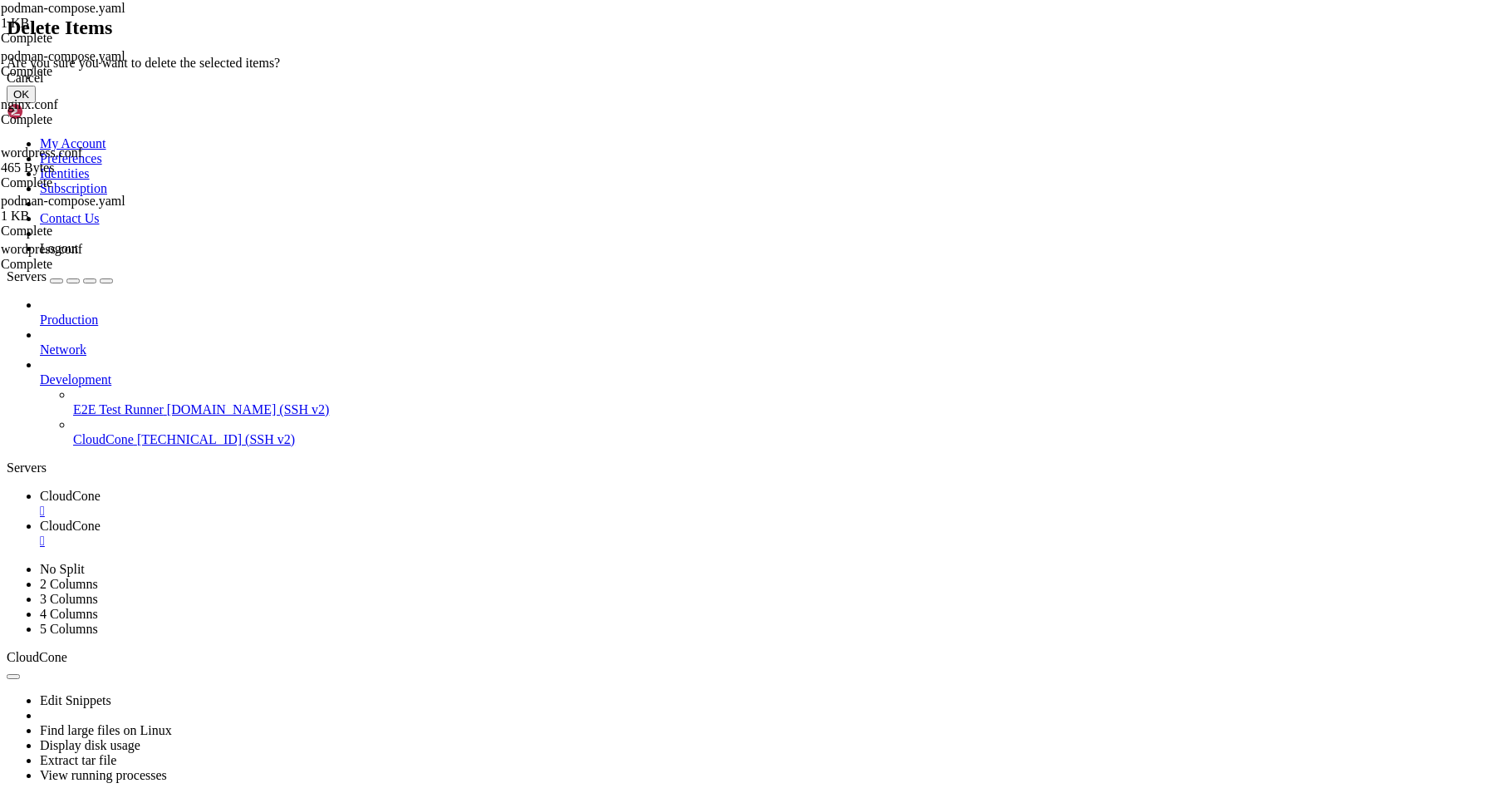
click at [36, 103] on button "OK" at bounding box center [21, 94] width 29 height 17
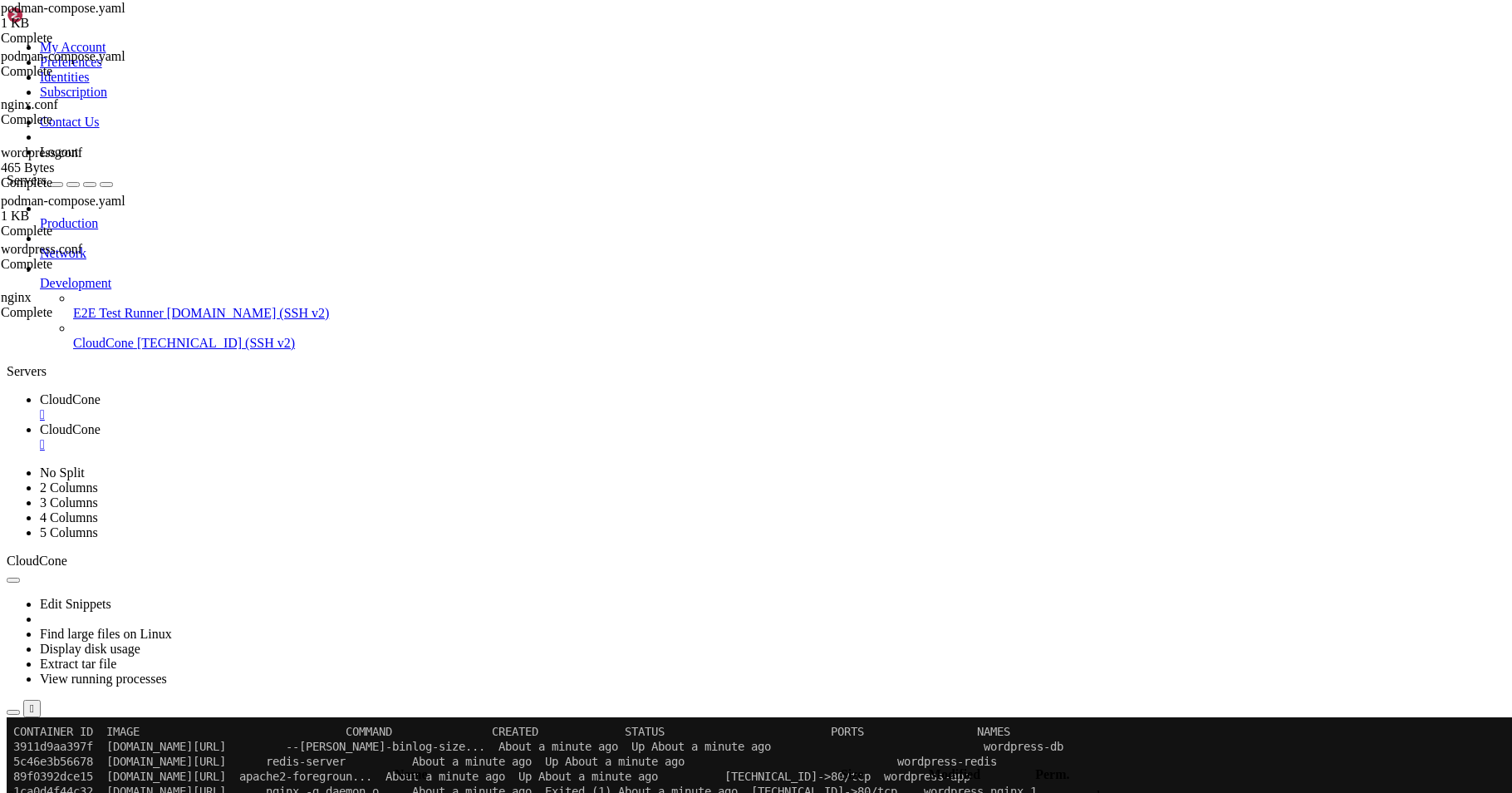
click at [286, 392] on link "CloudCone " at bounding box center [772, 406] width 1465 height 30
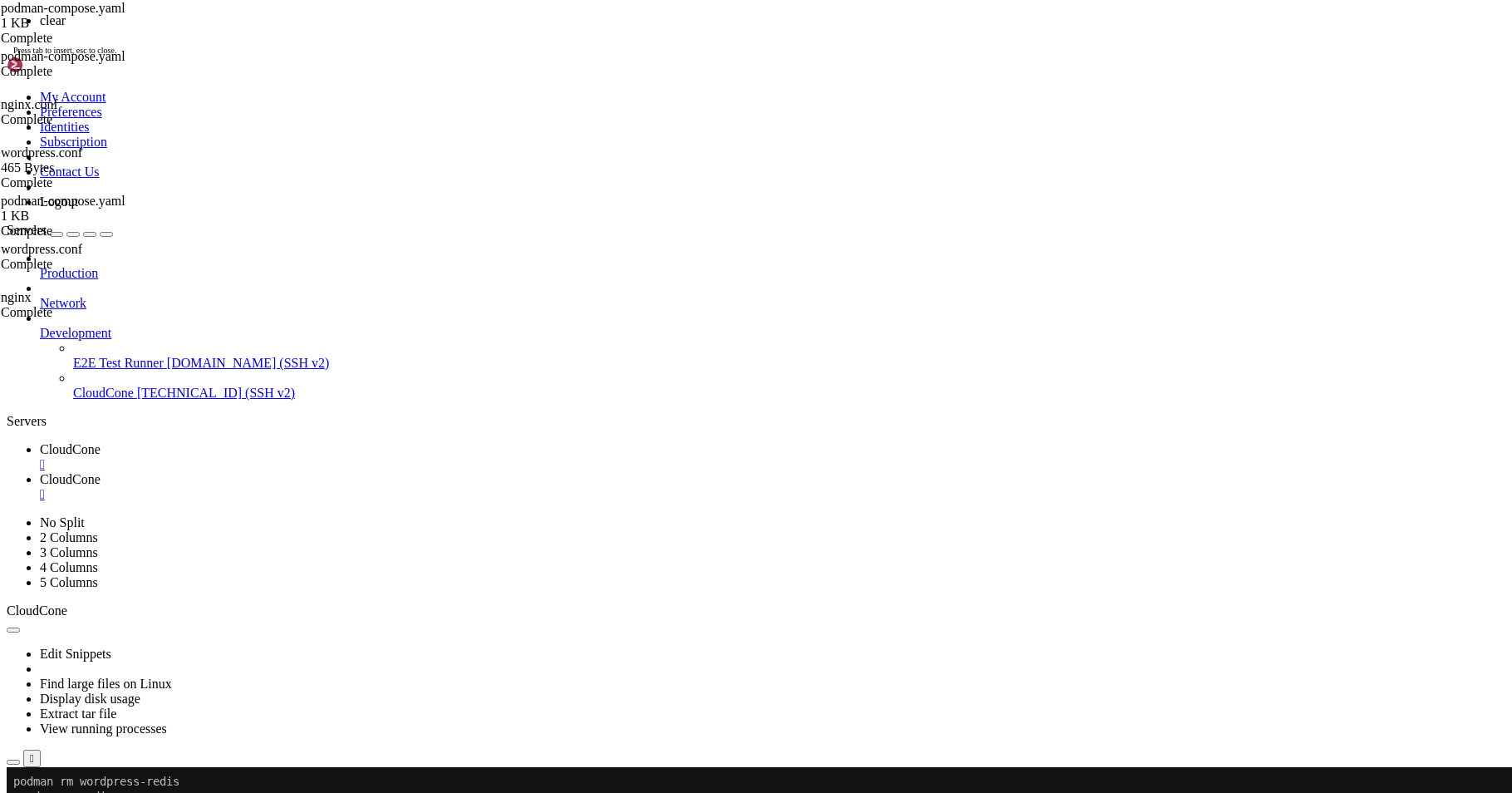
scroll to position [0, 0]
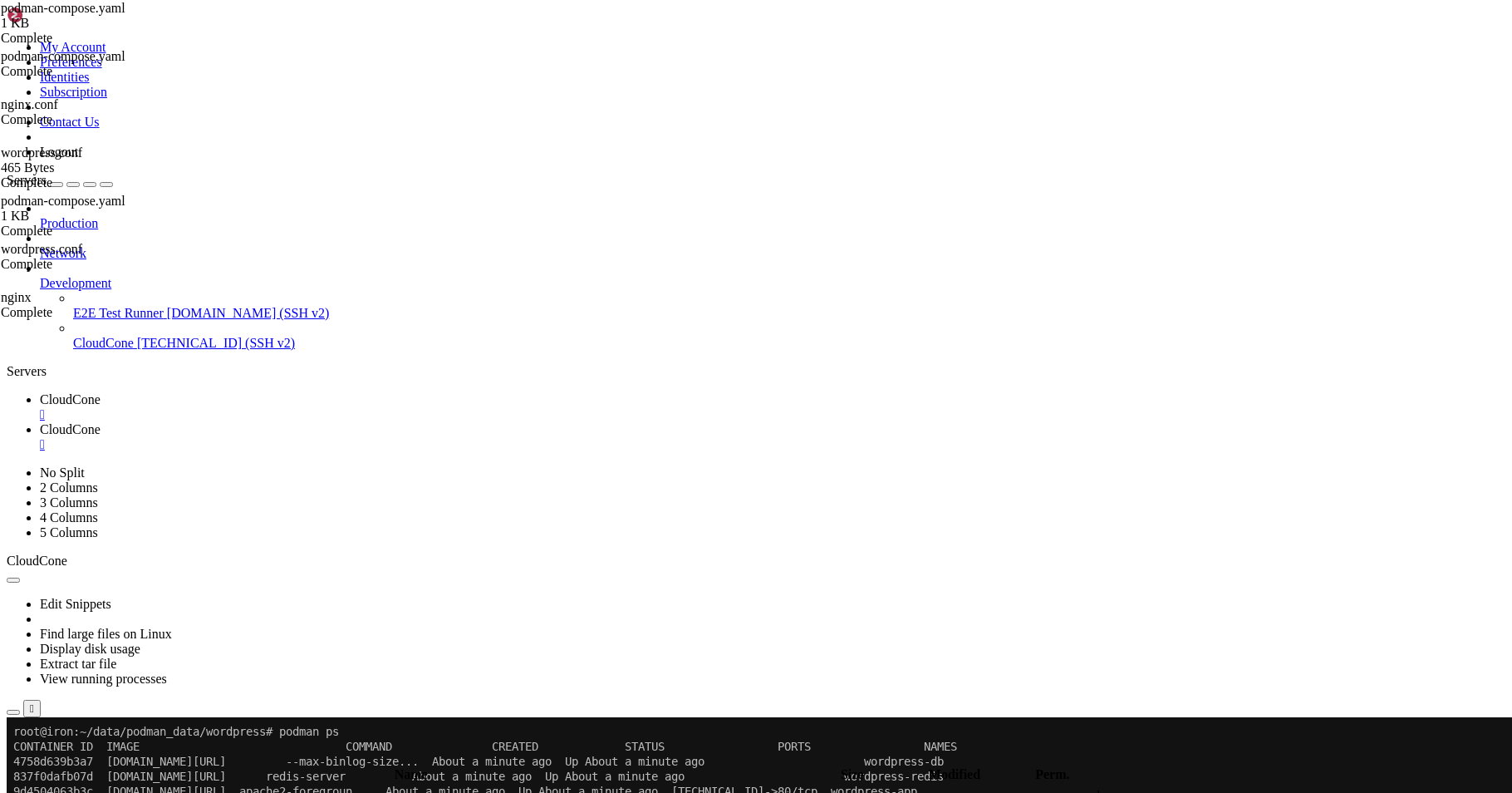
click at [394, 422] on link "CloudCone " at bounding box center [772, 436] width 1465 height 30
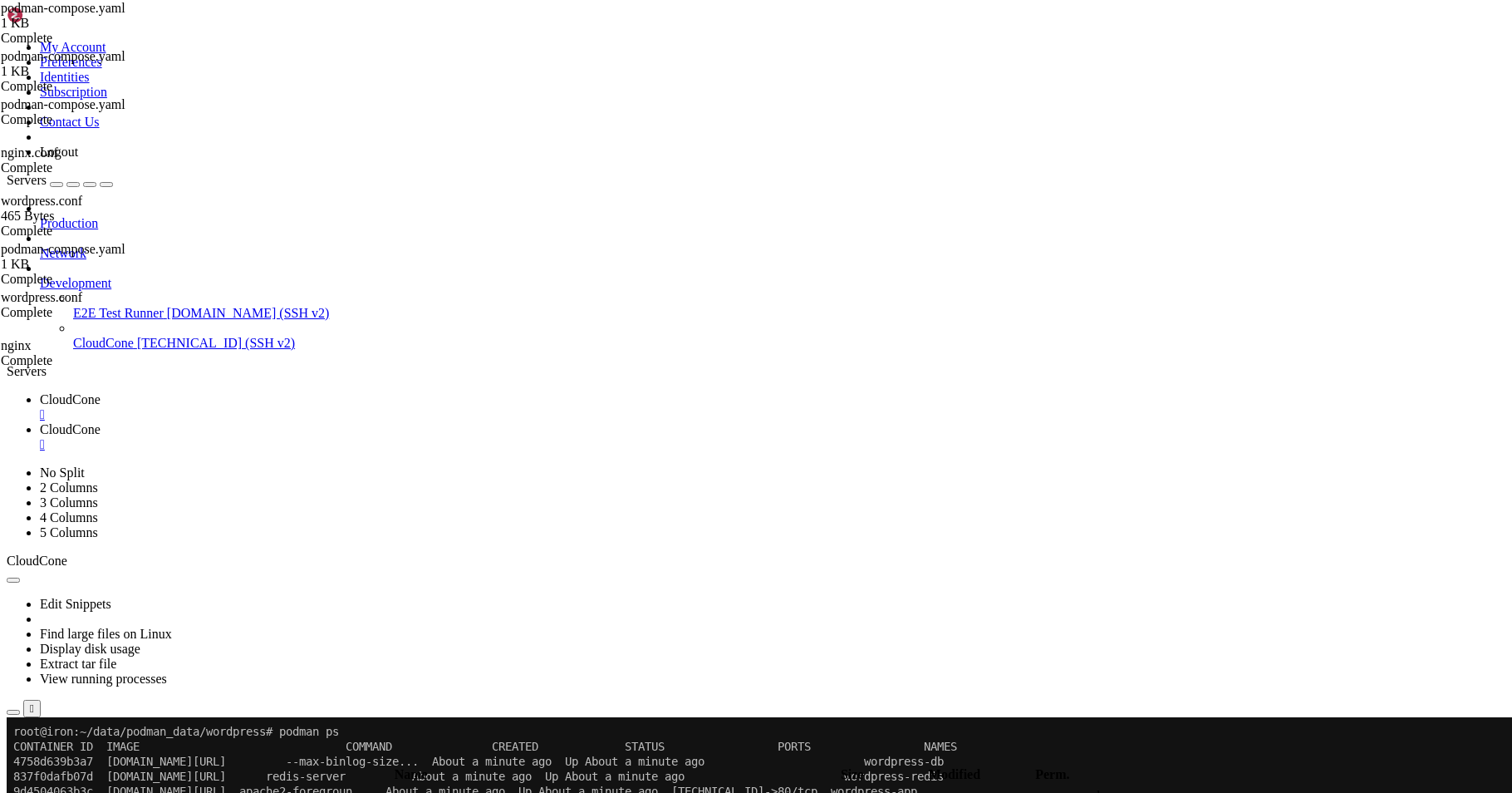
click at [100, 392] on span "CloudCone" at bounding box center [70, 399] width 60 height 14
click at [100, 422] on span "CloudCone" at bounding box center [70, 429] width 60 height 14
click at [181, 760] on div "submit" at bounding box center [181, 760] width 0 height 0
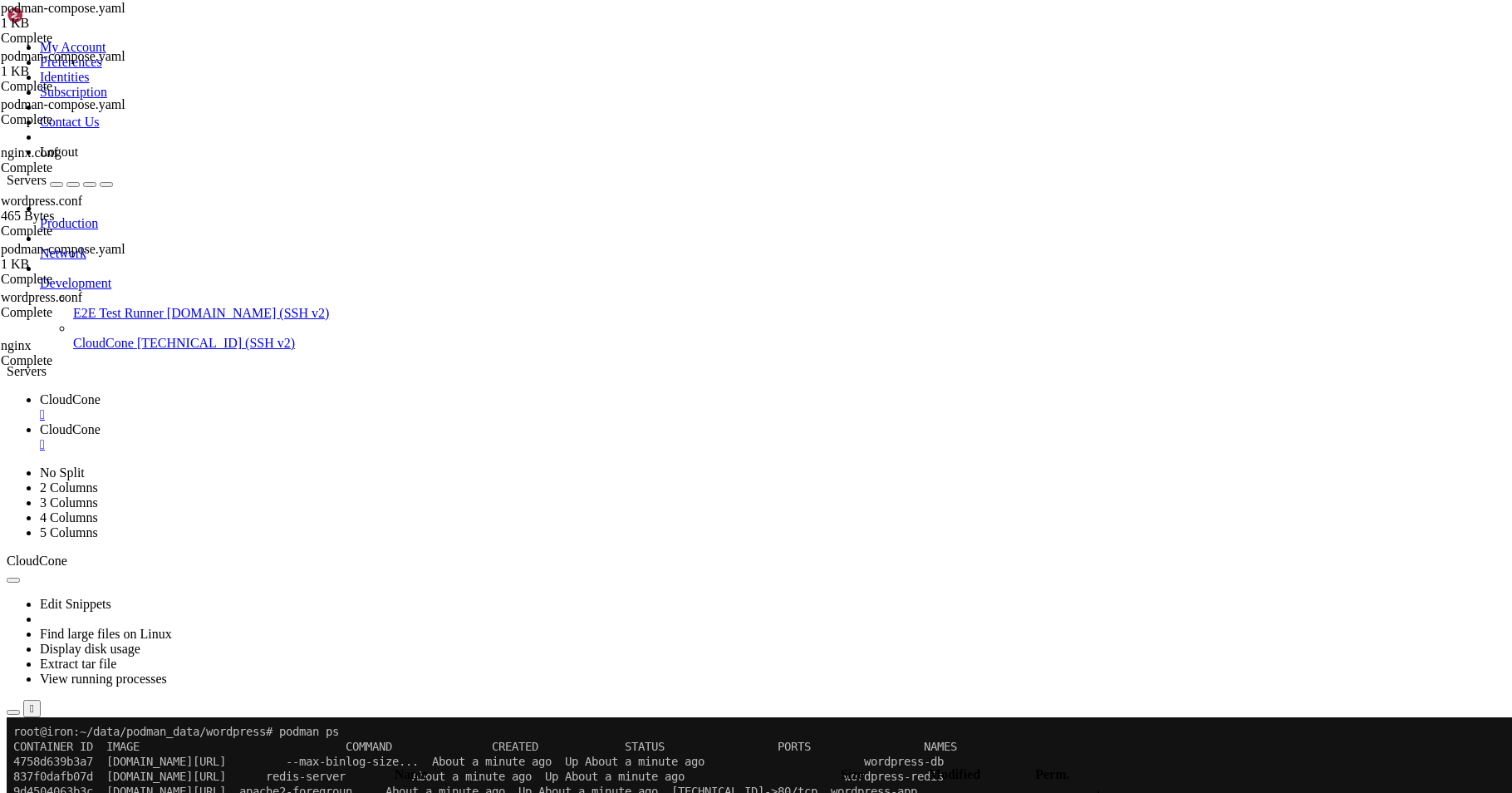
type input "/root/data/podman_data/wordpress/nginx"
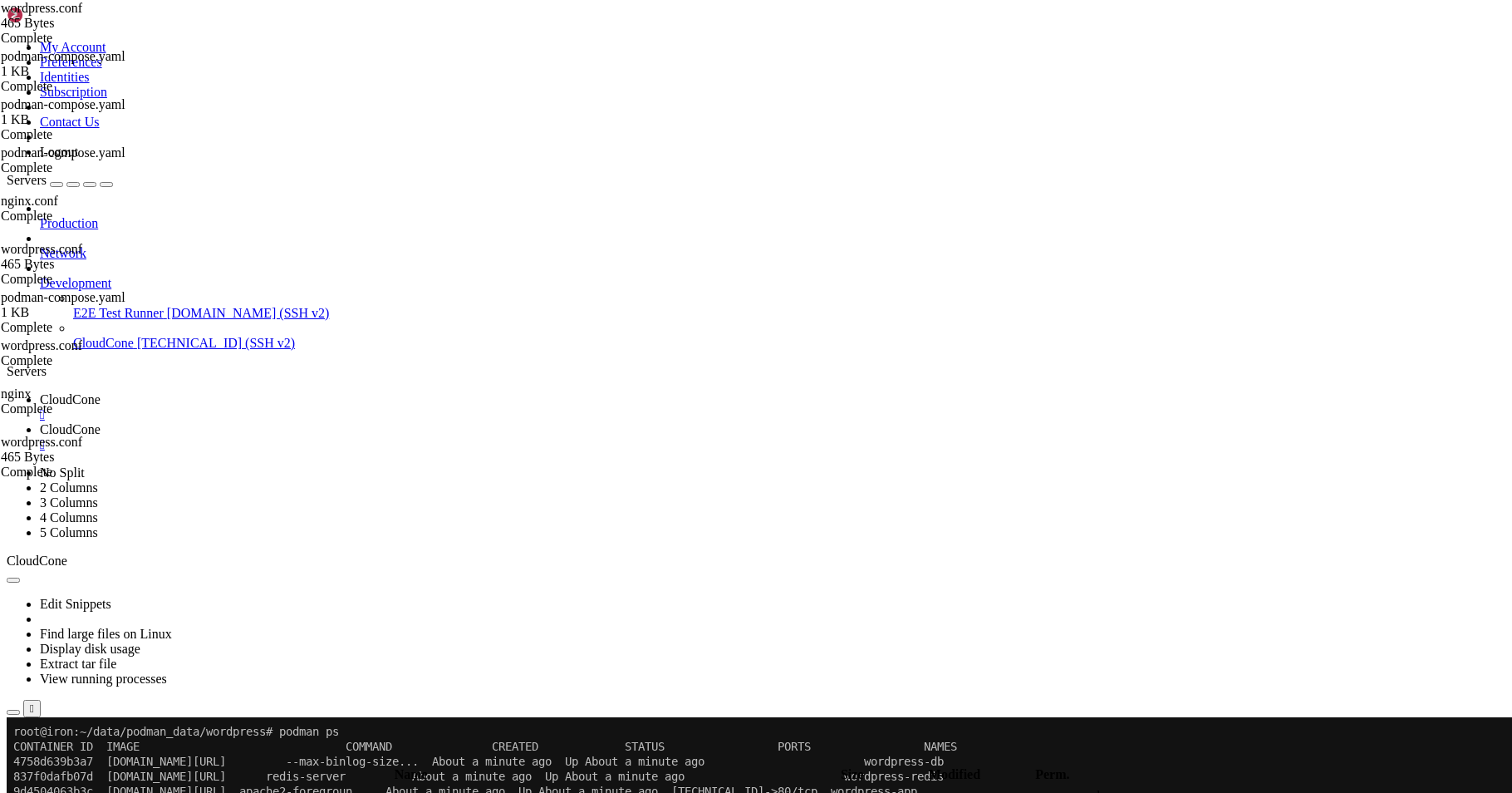
type textarea "root /var/www/html;"
click at [100, 392] on span "CloudCone" at bounding box center [70, 399] width 60 height 14
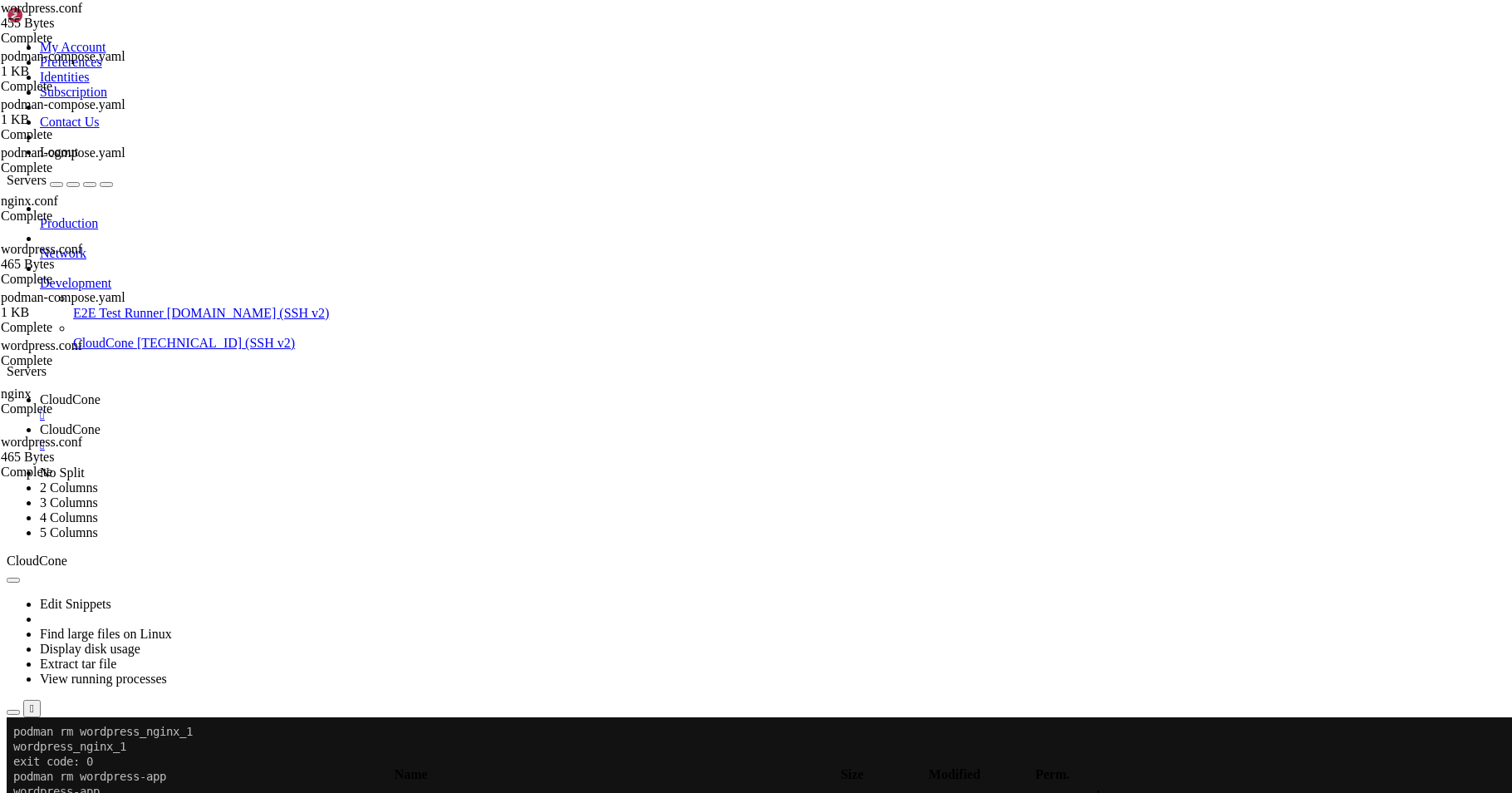
scroll to position [643, 0]
click at [100, 422] on span "CloudCone" at bounding box center [70, 429] width 60 height 14
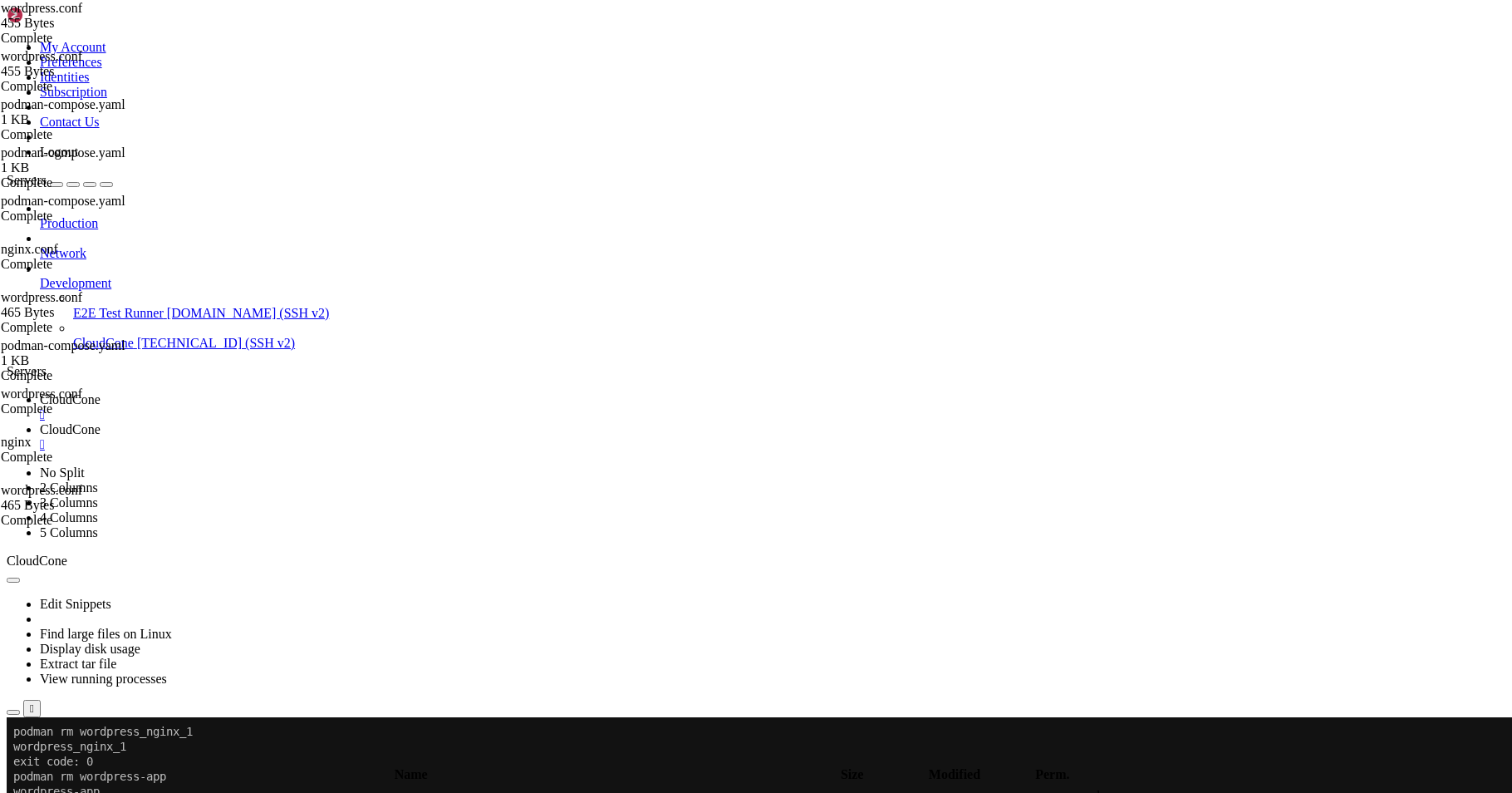
drag, startPoint x: 301, startPoint y: 287, endPoint x: 252, endPoint y: 41, distance: 250.8
type textarea "server { listen 80;"
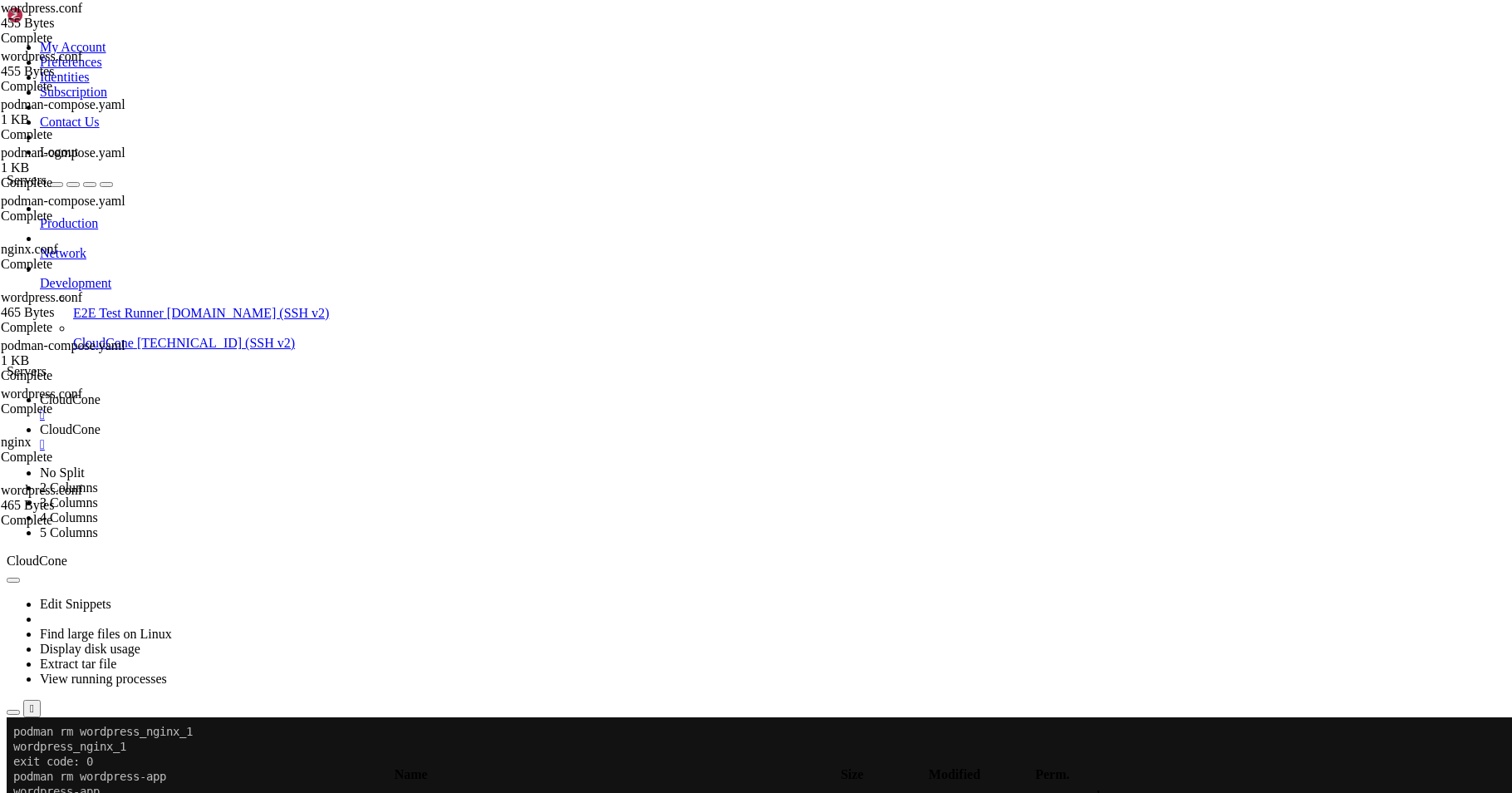
paste textarea
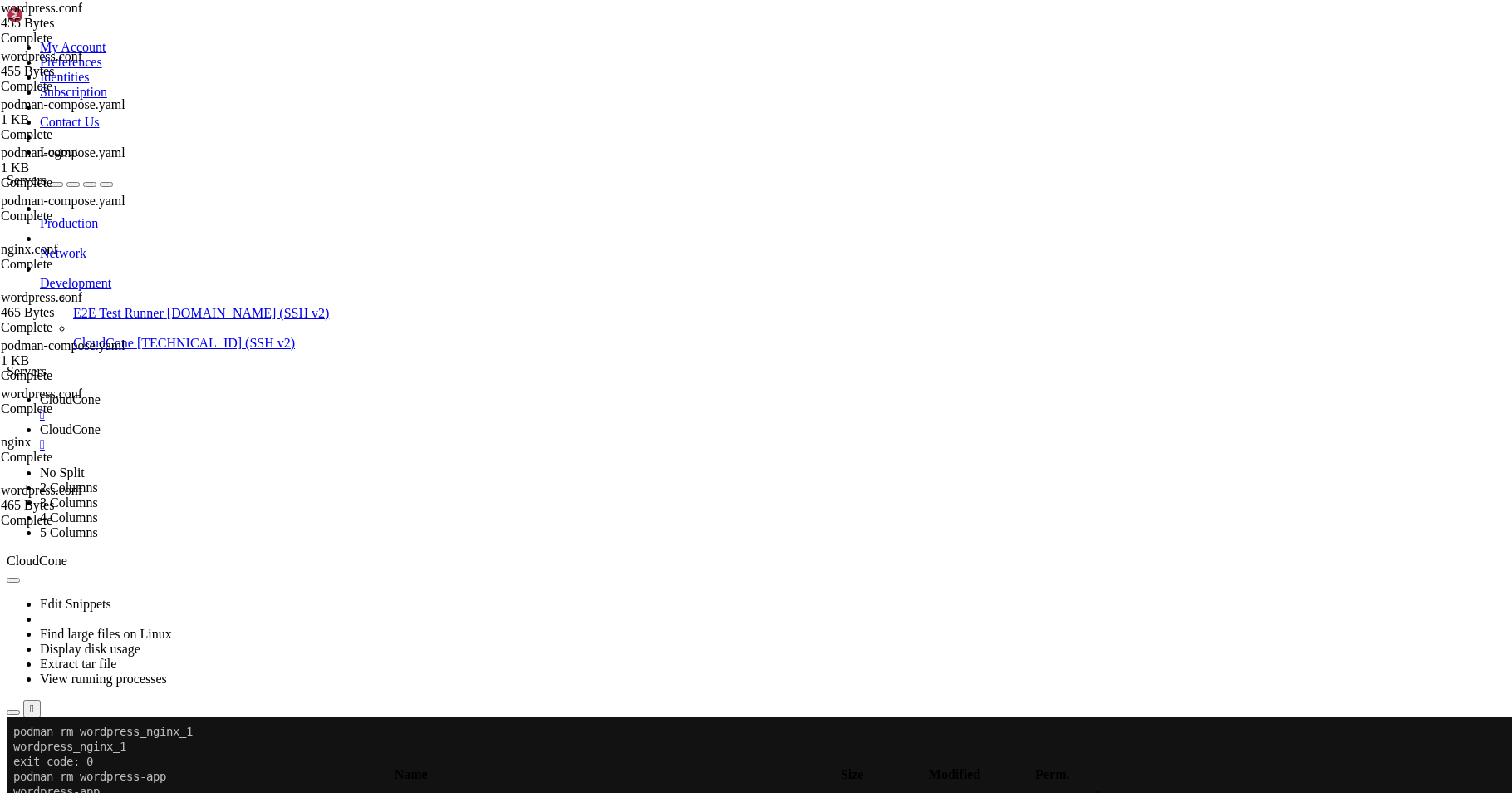
type textarea "server_name [DOMAIN_NAME];"
click at [100, 392] on span "CloudCone" at bounding box center [70, 399] width 60 height 14
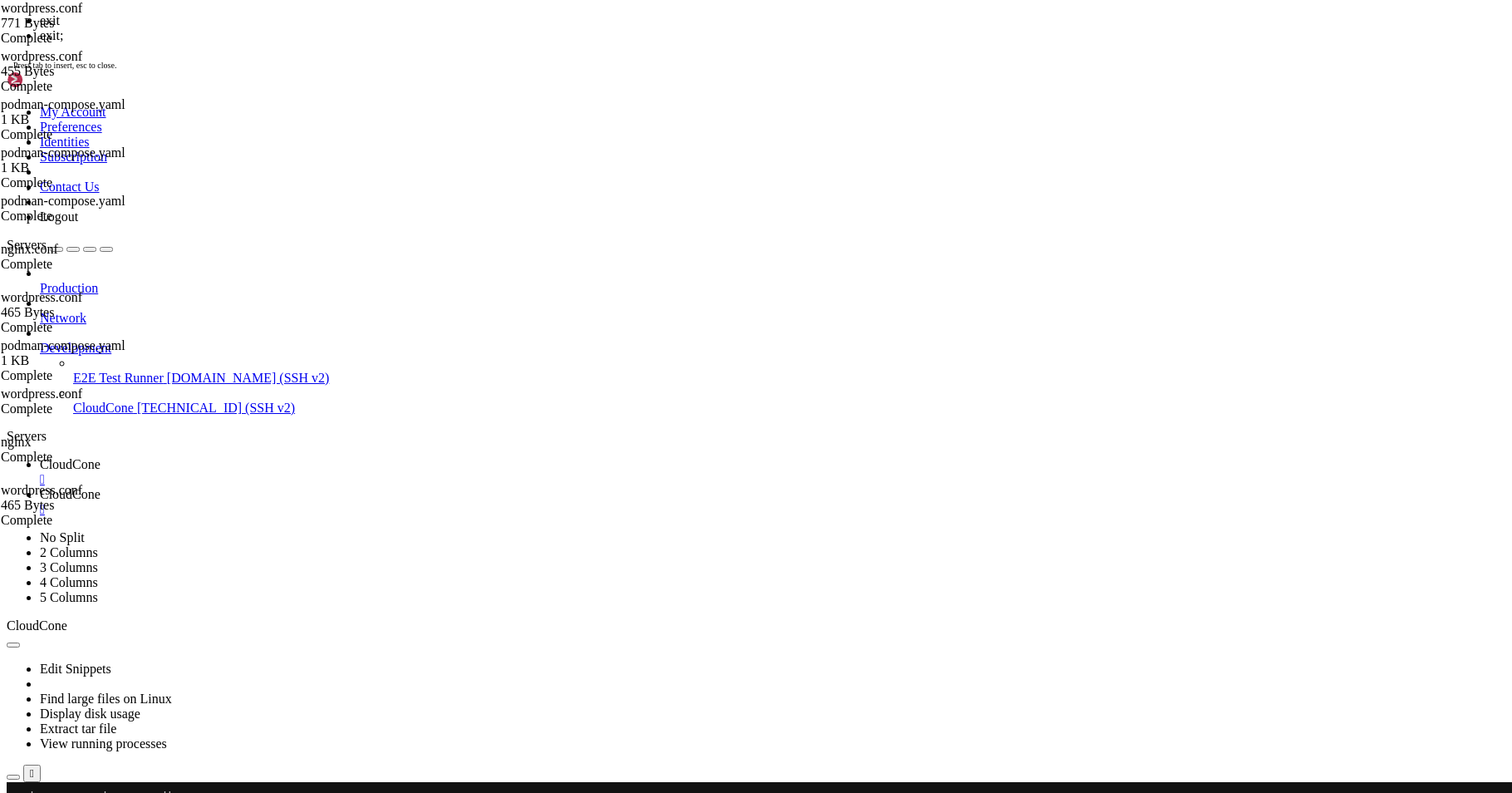
scroll to position [1646, 0]
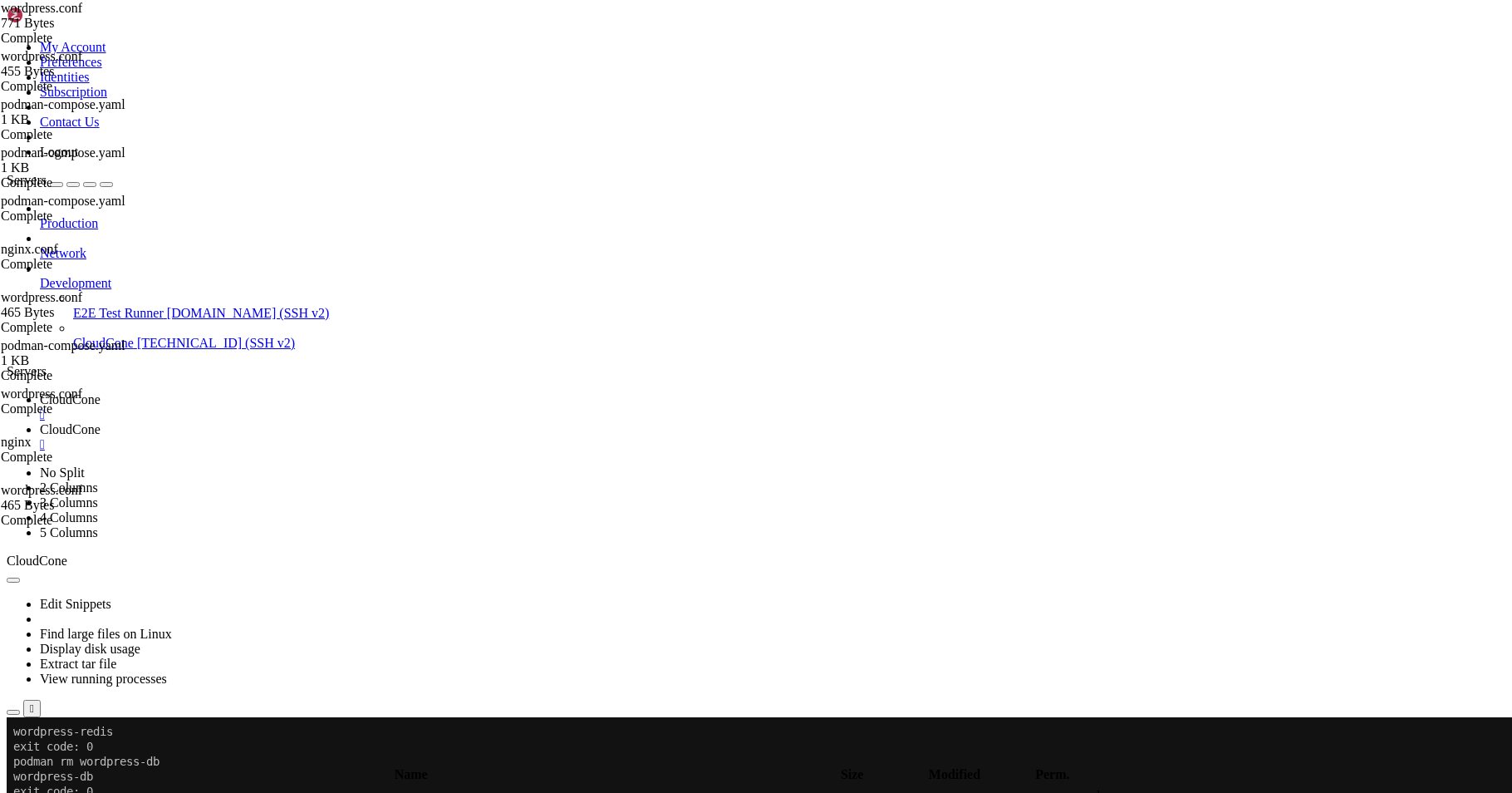
click at [100, 422] on span "CloudCone" at bounding box center [70, 429] width 60 height 14
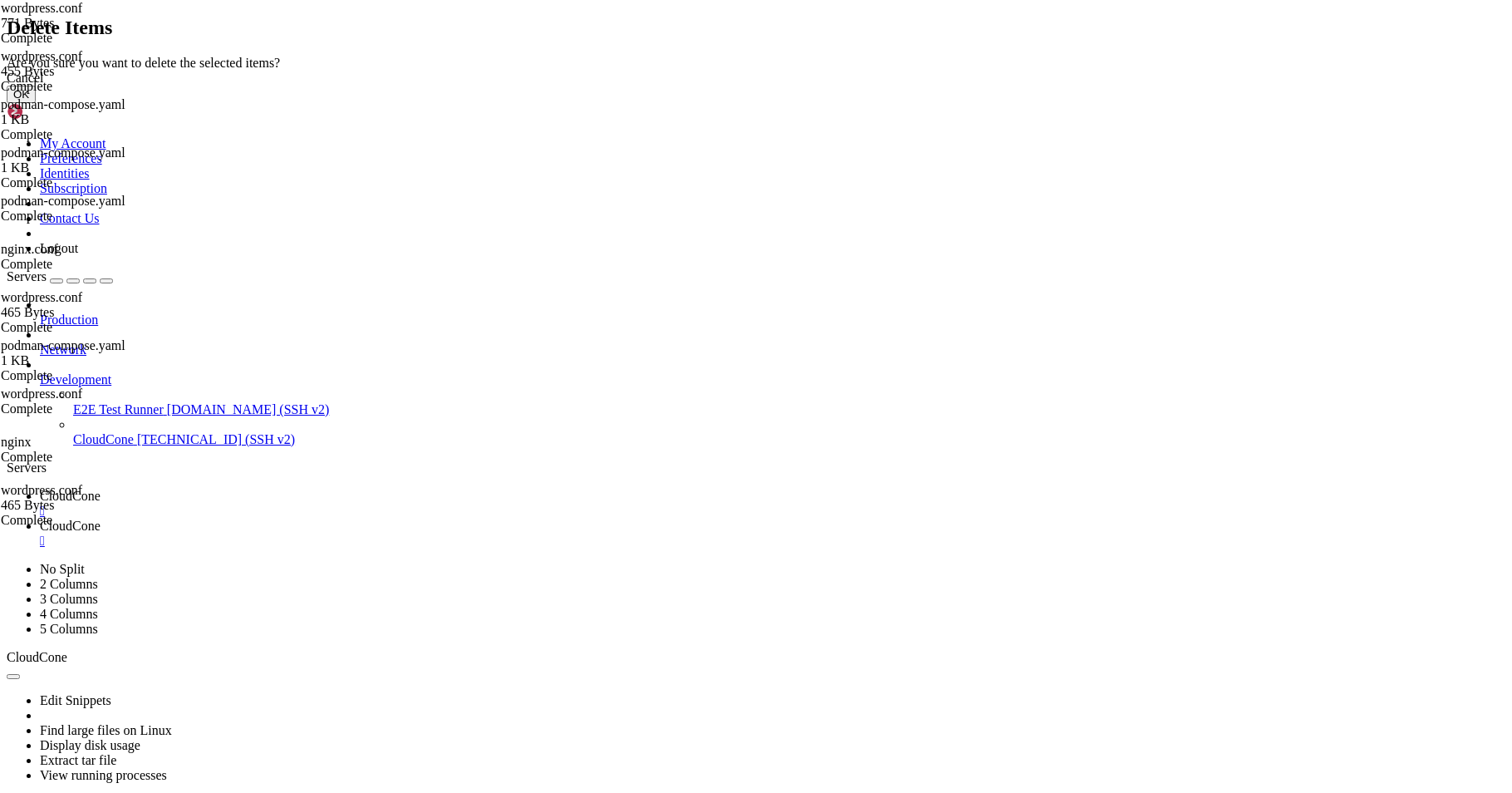
click at [36, 103] on button "OK" at bounding box center [21, 94] width 29 height 17
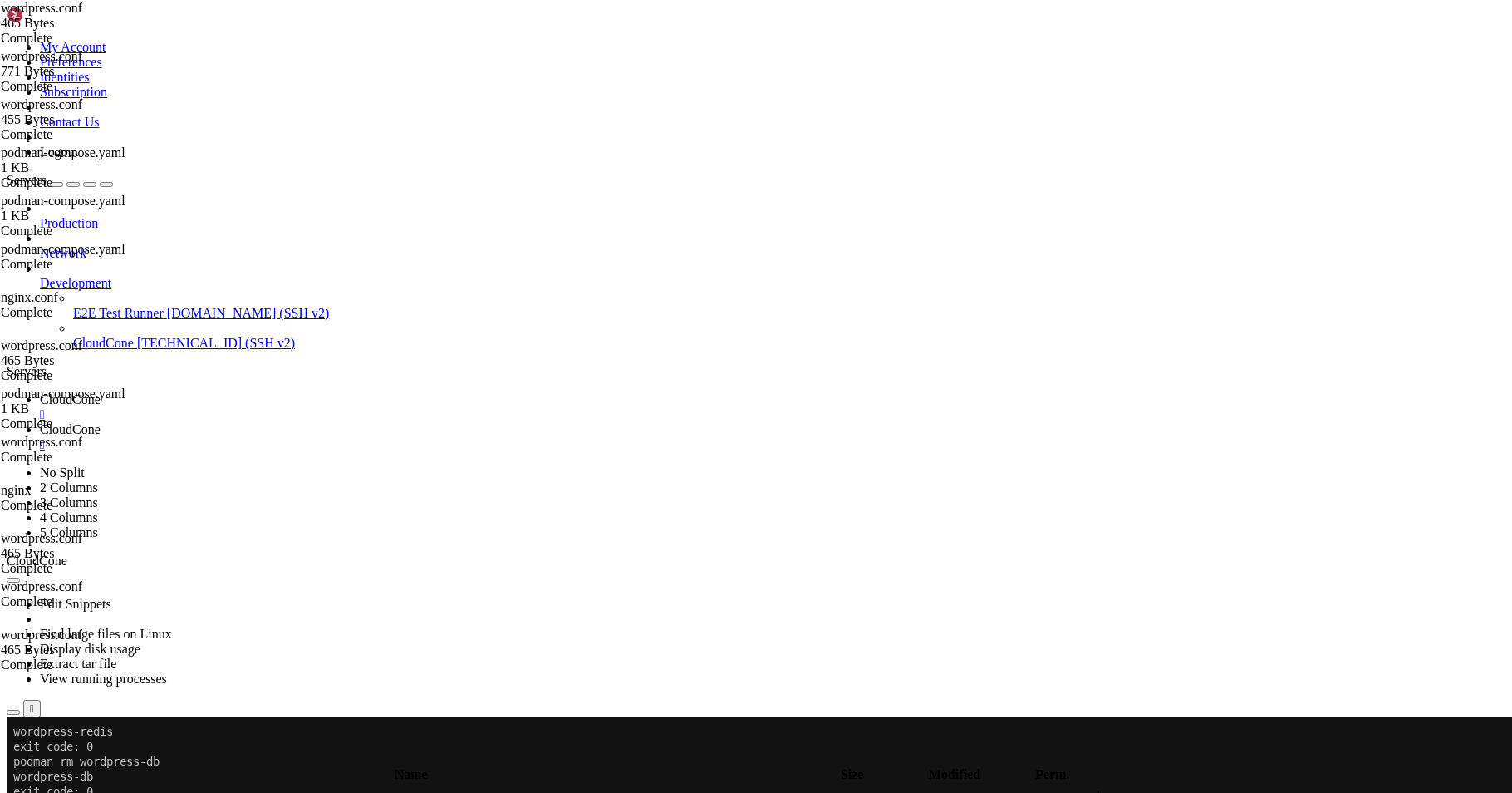
drag, startPoint x: 431, startPoint y: 58, endPoint x: 215, endPoint y: 57, distance: 216.0
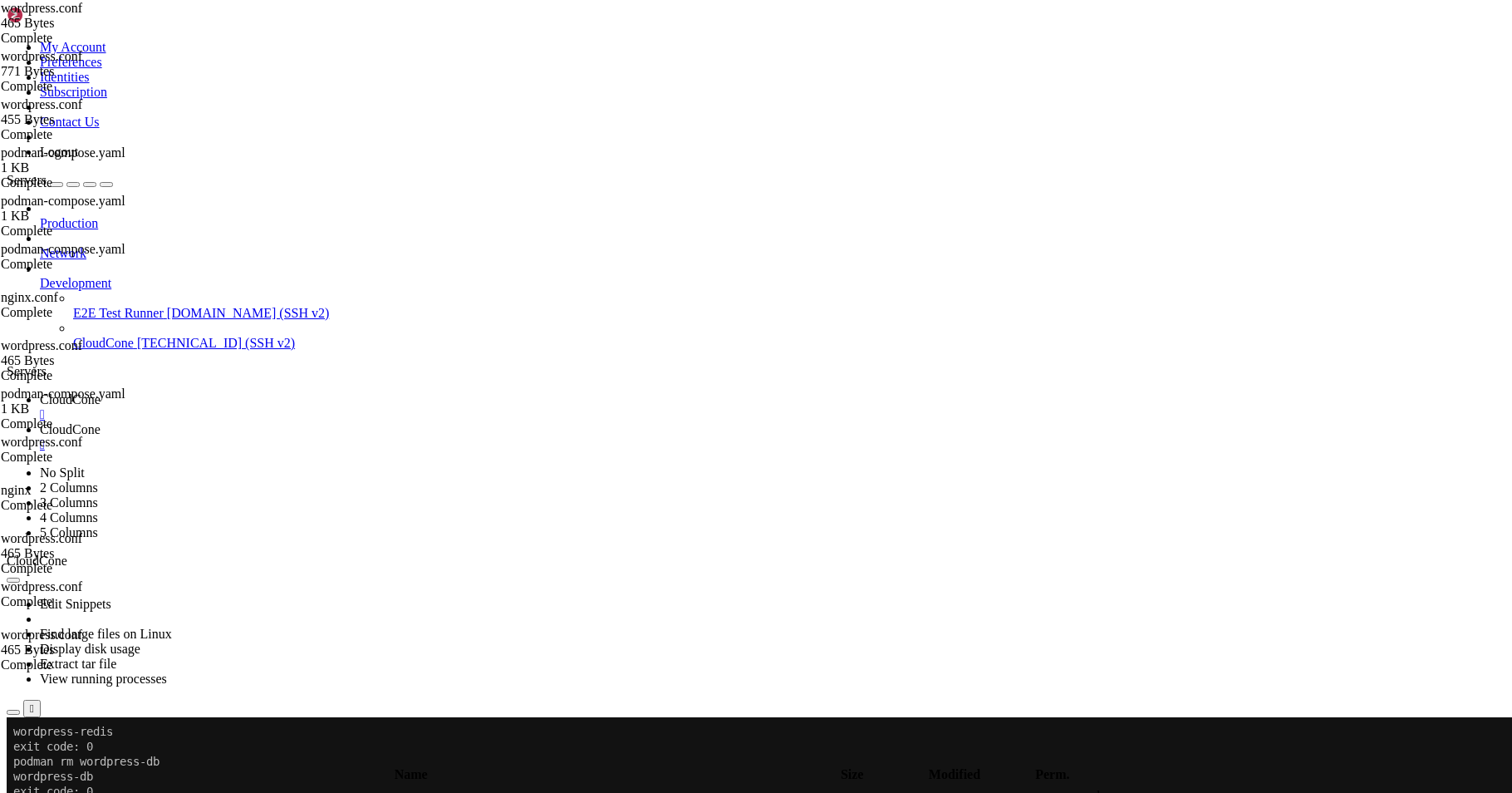
paste textarea "/root/data/podman_data/wordpress/n"
type textarea "root /root/data/podman_data/wordpress/app;"
click at [100, 392] on span "CloudCone" at bounding box center [70, 399] width 60 height 14
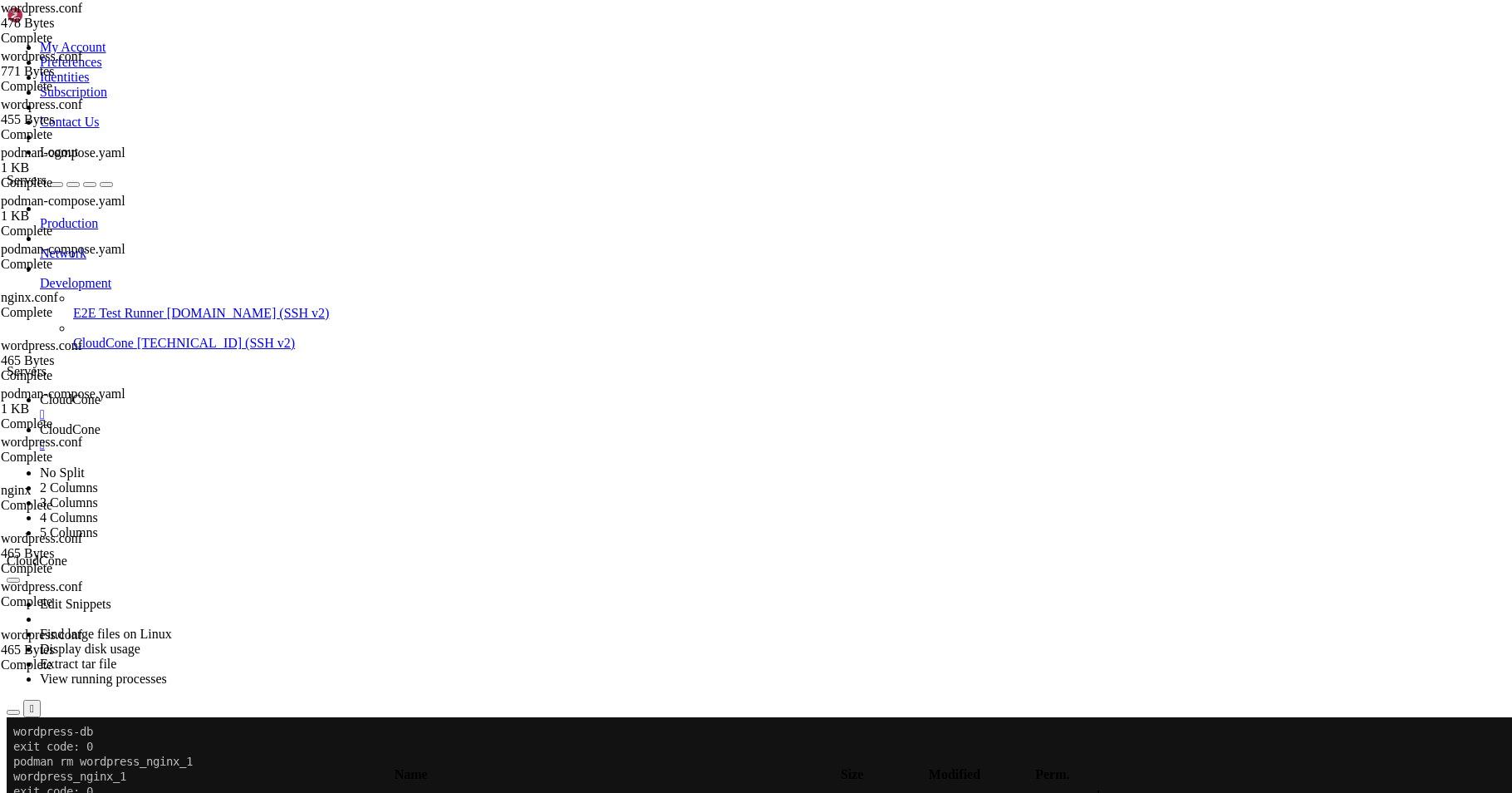
scroll to position [2543, 0]
